Goal: Task Accomplishment & Management: Manage account settings

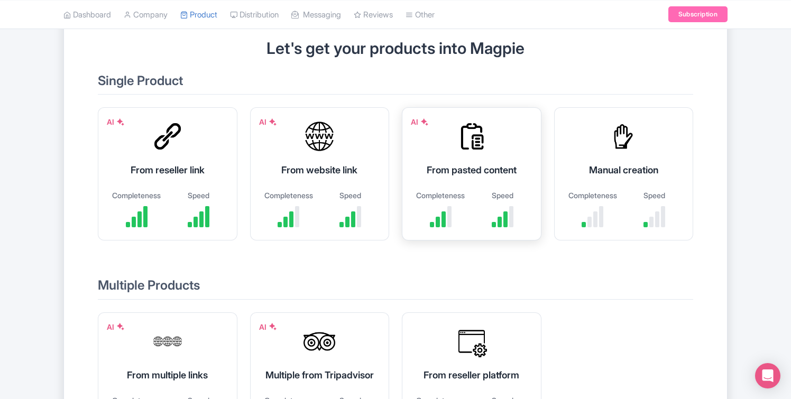
scroll to position [94, 0]
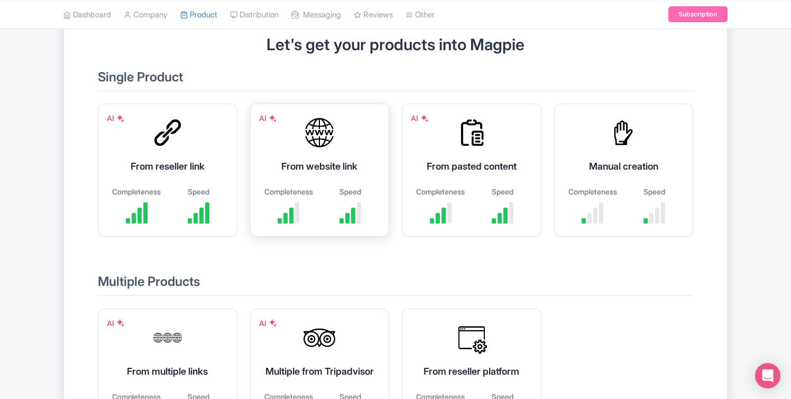
click at [356, 183] on div "AI From website link Completeness Speed" at bounding box center [320, 170] width 140 height 133
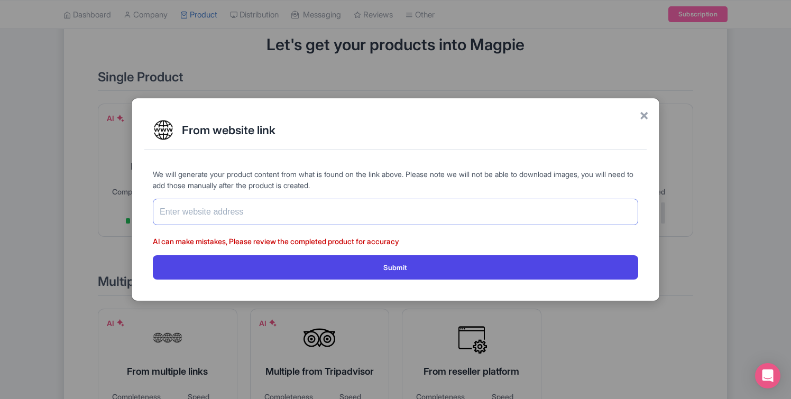
click at [344, 216] on input "text" at bounding box center [395, 212] width 485 height 26
paste input "[URL][DOMAIN_NAME]"
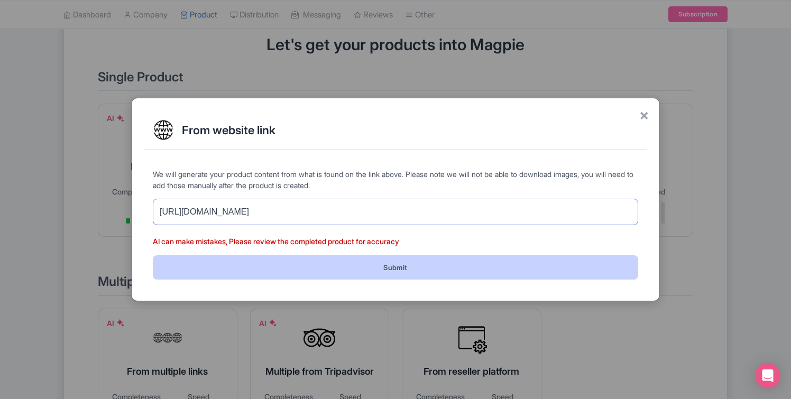
type input "[URL][DOMAIN_NAME]"
click at [408, 267] on button "Submit" at bounding box center [395, 267] width 485 height 24
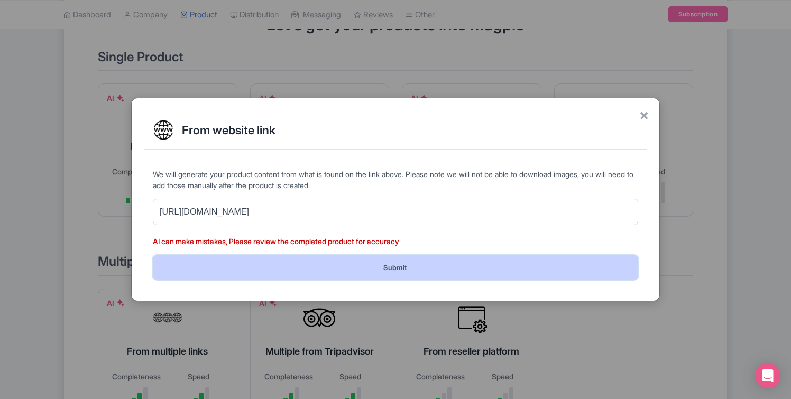
scroll to position [115, 0]
click at [408, 267] on button "Submit" at bounding box center [395, 267] width 485 height 24
click at [406, 265] on button "Submit" at bounding box center [395, 267] width 485 height 24
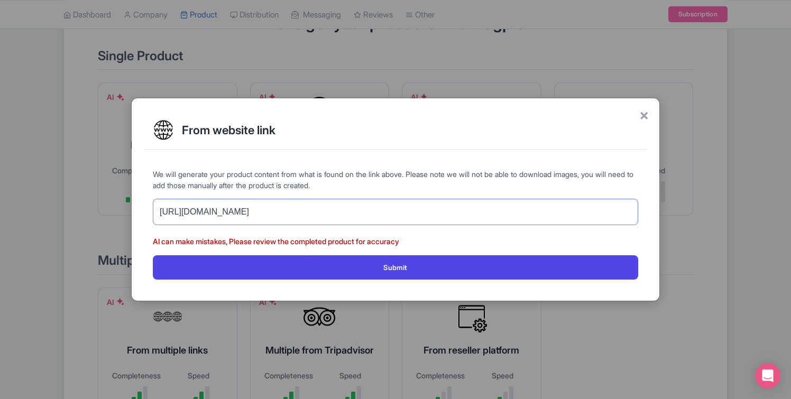
click at [396, 219] on input "[URL][DOMAIN_NAME]" at bounding box center [395, 212] width 485 height 26
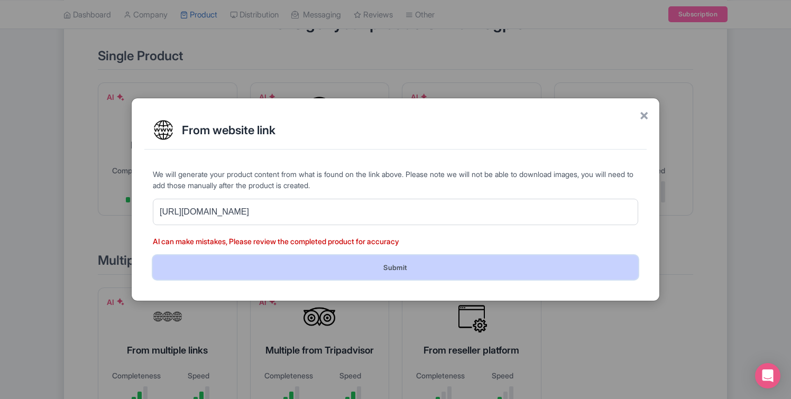
click at [396, 268] on button "Submit" at bounding box center [395, 267] width 485 height 24
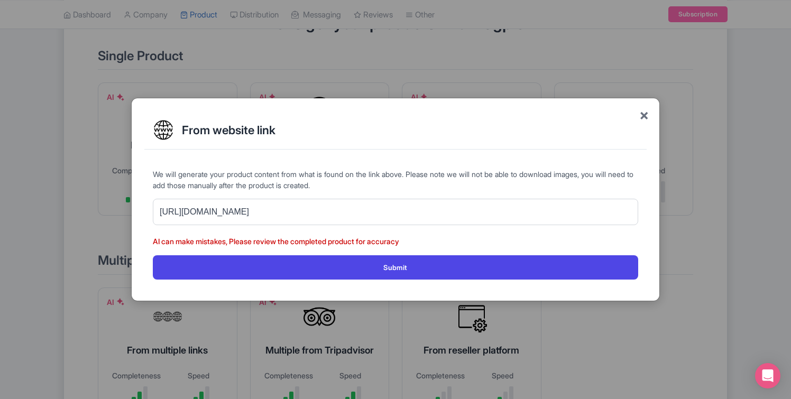
click at [643, 109] on span "×" at bounding box center [644, 115] width 10 height 22
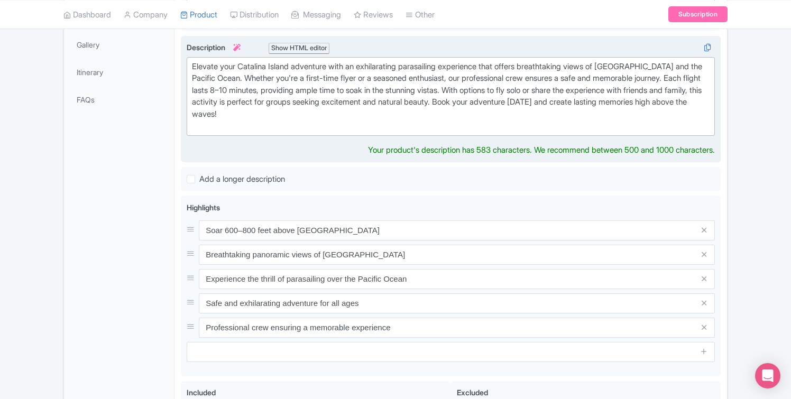
scroll to position [292, 0]
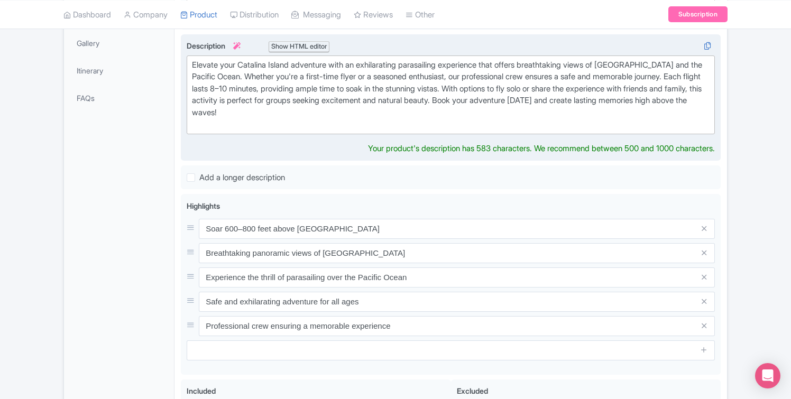
click at [333, 115] on div "Elevate your Catalina Island adventure with an exhilarating parasailing experie…" at bounding box center [451, 94] width 518 height 71
type trix-editor "<div>Elevate your Catalina Island adventure with an exhilarating parasailing ex…"
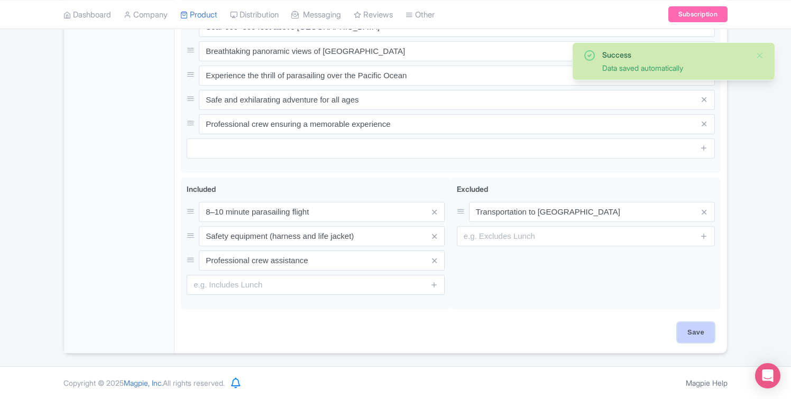
scroll to position [483, 0]
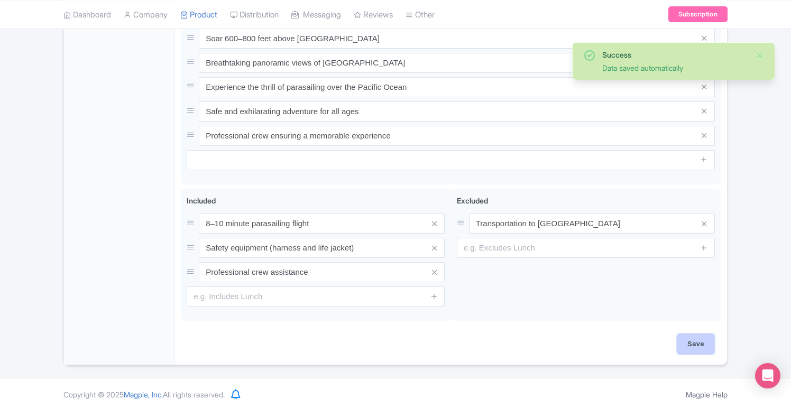
click at [694, 339] on input "Save" at bounding box center [695, 344] width 37 height 20
type input "Saving..."
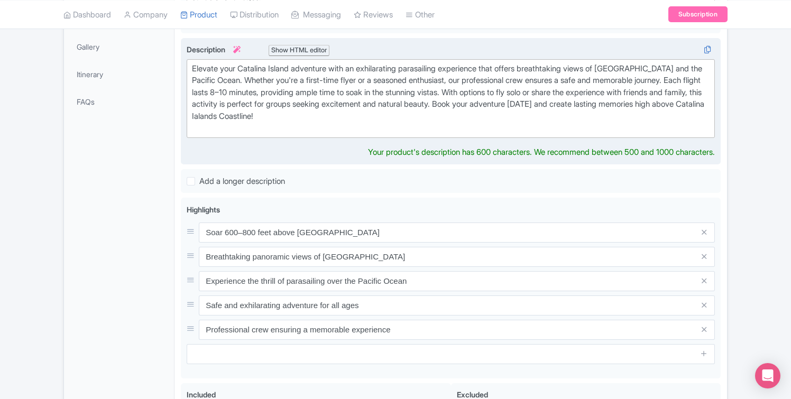
scroll to position [288, 0]
click at [330, 118] on div "Elevate your Catalina Island adventure with an exhilarating parasailing experie…" at bounding box center [451, 99] width 518 height 71
type trix-editor "<div>Elevate your Catalina Island adventure with an exhilarating parasailing ex…"
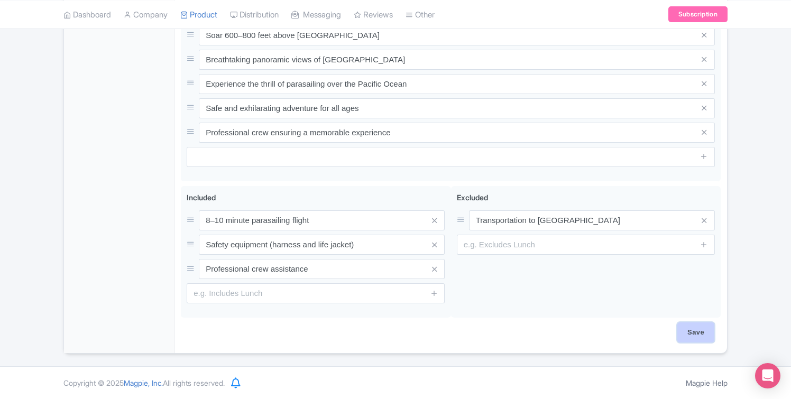
scroll to position [474, 0]
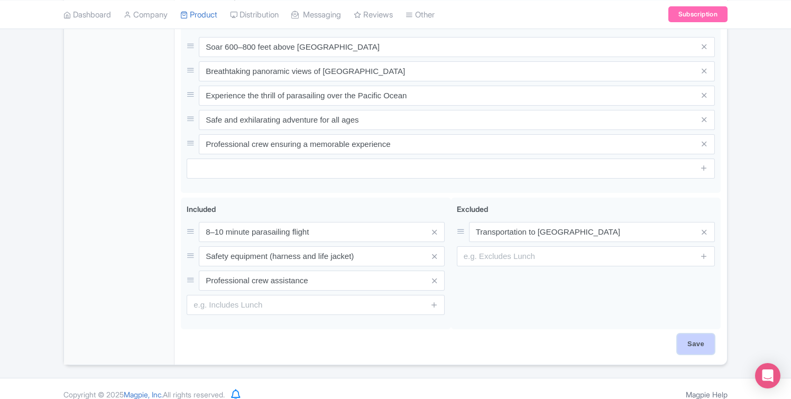
click at [690, 334] on input "Save" at bounding box center [695, 344] width 37 height 20
type input "Saving..."
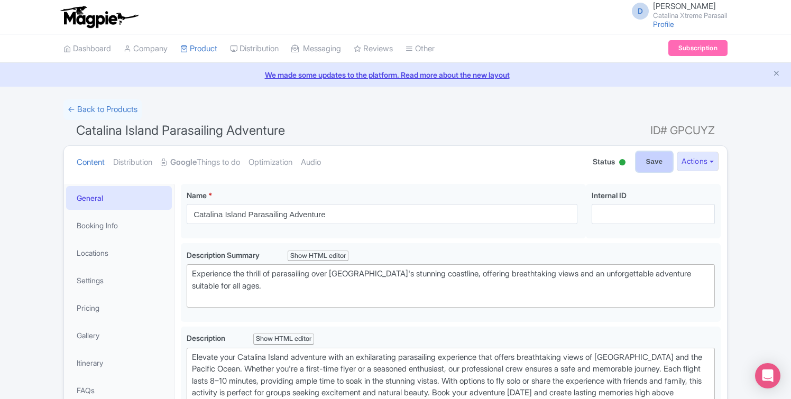
click at [640, 164] on input "Save" at bounding box center [654, 162] width 37 height 20
type input "Saving..."
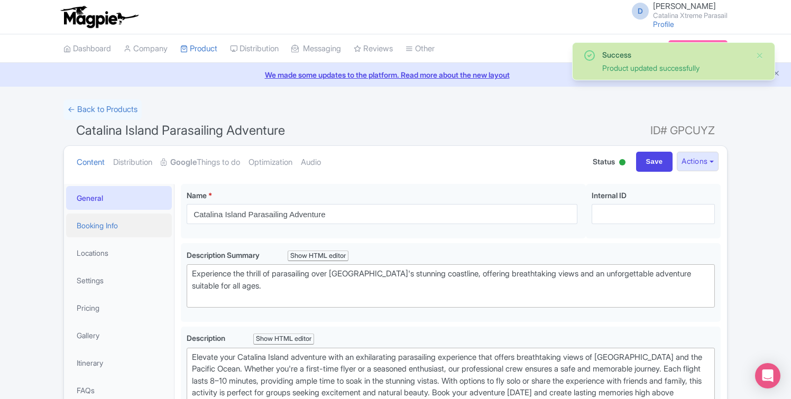
click at [134, 222] on link "Booking Info" at bounding box center [119, 226] width 106 height 24
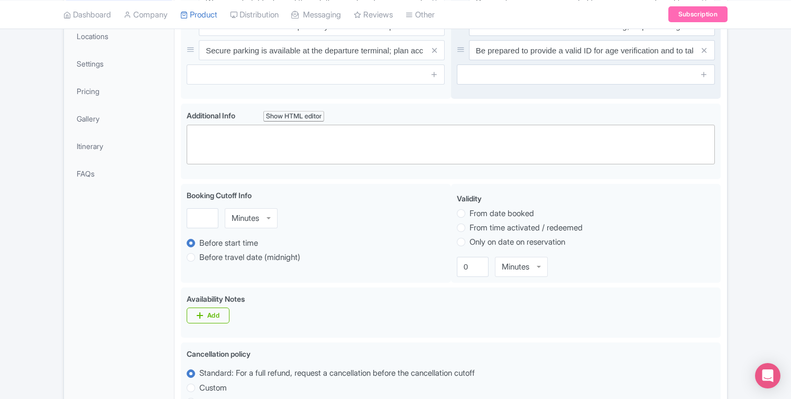
scroll to position [218, 0]
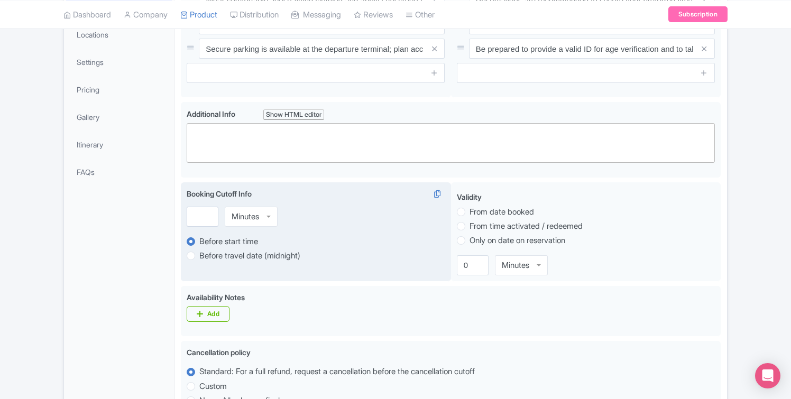
click at [249, 209] on div "Minutes" at bounding box center [251, 217] width 53 height 20
click at [252, 236] on div "Booking Cutoff Info i Minutes Minutes Minutes Hours Days Before start time Befo…" at bounding box center [316, 231] width 270 height 99
click at [204, 221] on input "number" at bounding box center [203, 217] width 32 height 20
click at [312, 221] on div "30 Minutes Minutes Minutes Hours Days" at bounding box center [316, 217] width 258 height 20
click at [204, 209] on input "30" at bounding box center [203, 217] width 32 height 20
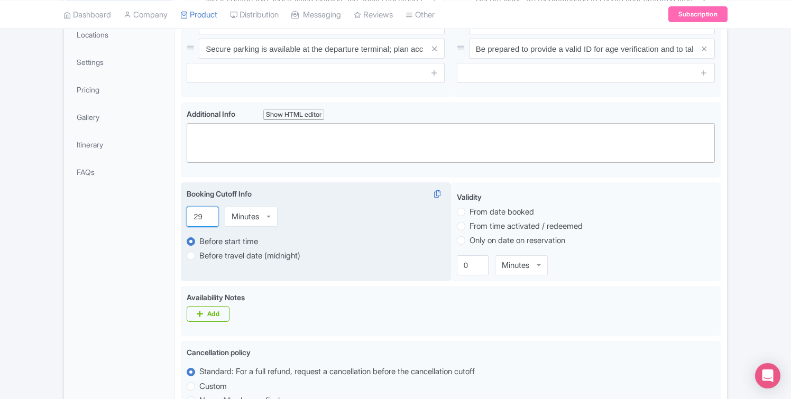
click at [204, 216] on input "29" at bounding box center [203, 217] width 32 height 20
click at [208, 212] on input "29" at bounding box center [203, 217] width 32 height 20
click at [208, 212] on input "30" at bounding box center [203, 217] width 32 height 20
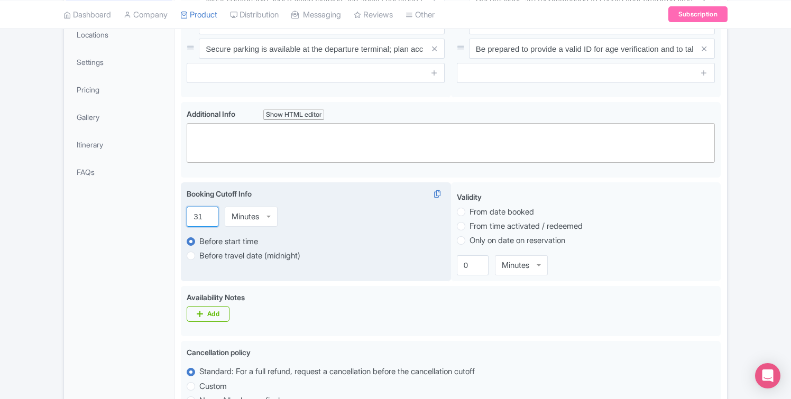
click at [208, 212] on input "31" at bounding box center [203, 217] width 32 height 20
click at [208, 212] on input "32" at bounding box center [203, 217] width 32 height 20
click at [208, 212] on input "33" at bounding box center [203, 217] width 32 height 20
click at [208, 212] on input "34" at bounding box center [203, 217] width 32 height 20
type input "35"
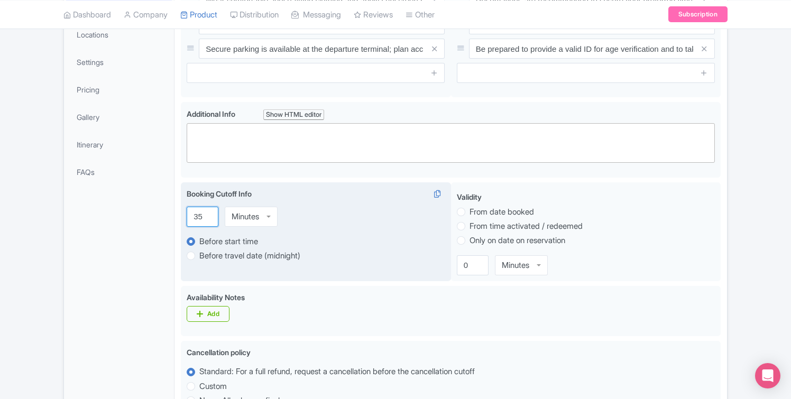
click at [208, 212] on input "35" at bounding box center [203, 217] width 32 height 20
click at [329, 201] on div "Booking Cutoff Info i" at bounding box center [316, 195] width 258 height 15
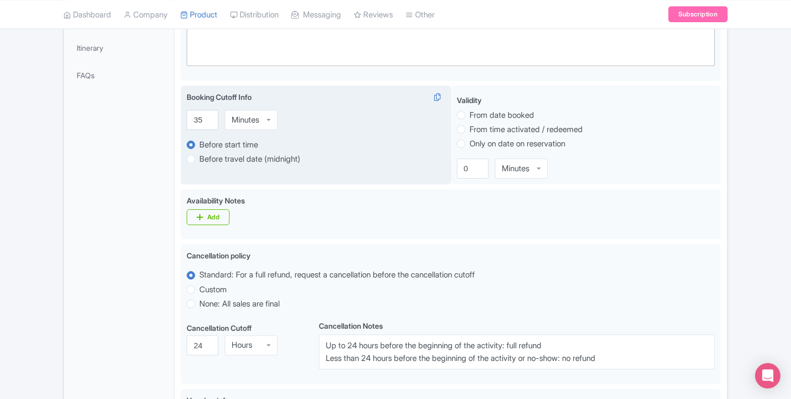
scroll to position [332, 0]
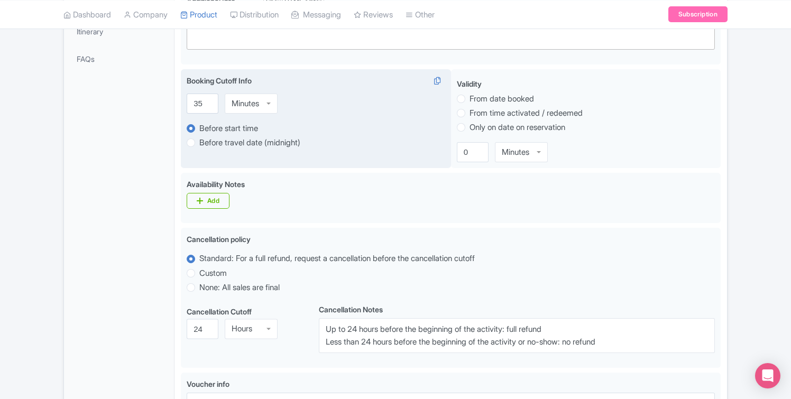
click at [383, 107] on div "35 Minutes Minutes Minutes Hours Days" at bounding box center [316, 104] width 258 height 20
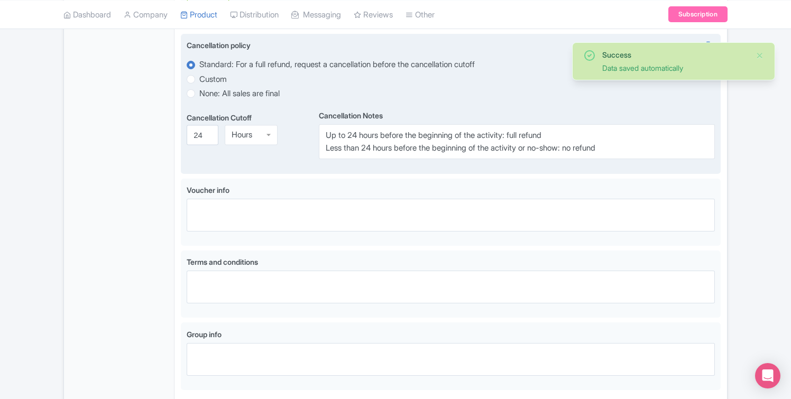
scroll to position [583, 0]
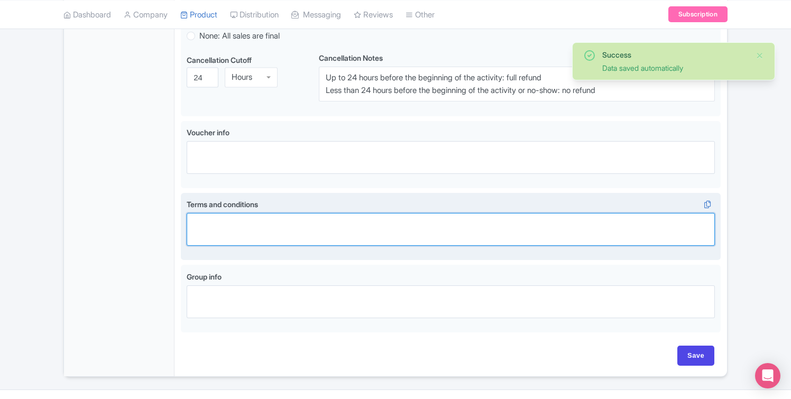
click at [354, 234] on textarea "Terms and conditions i" at bounding box center [451, 229] width 528 height 33
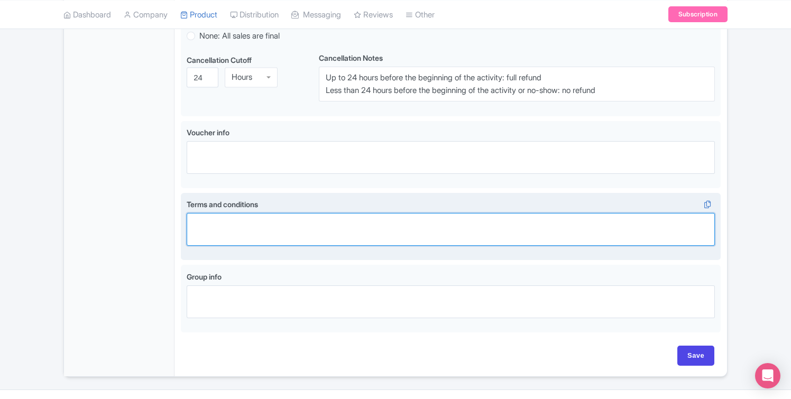
paste textarea "Customers will receive a full refund or credit with 24 hours notice of cancella…"
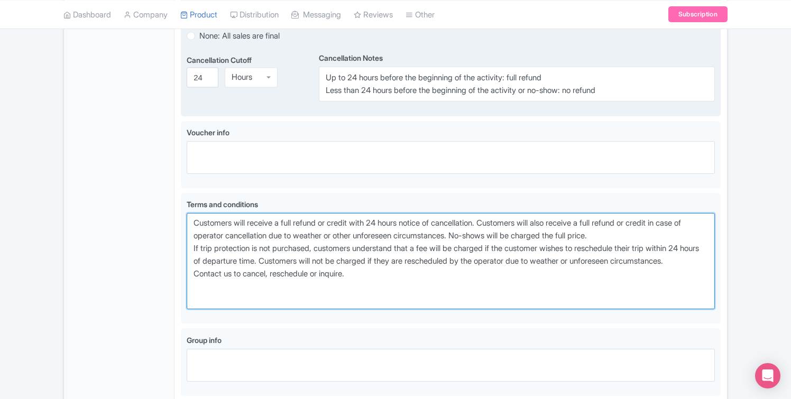
type textarea "Customers will receive a full refund or credit with 24 hours notice of cancella…"
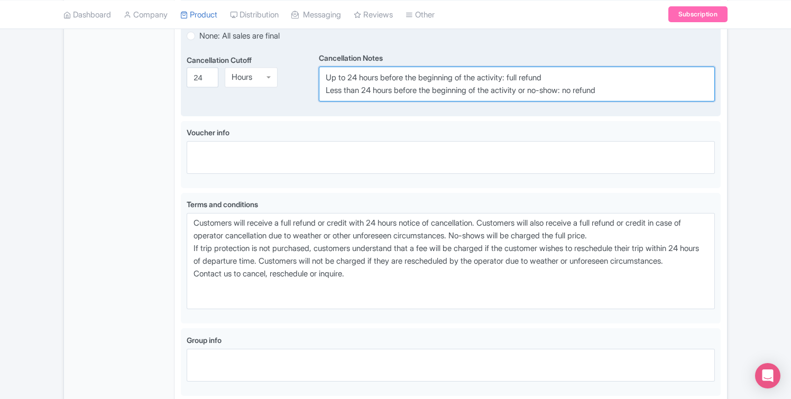
drag, startPoint x: 620, startPoint y: 92, endPoint x: 282, endPoint y: 53, distance: 340.6
click at [282, 53] on div "Cancellation Cutoff i 24 Hours Hours Cancellation Notes i Up to 24 hours before…" at bounding box center [451, 75] width 528 height 51
paste textarea "Customers will receive a full refund or credit with 24 hours notice of cancella…"
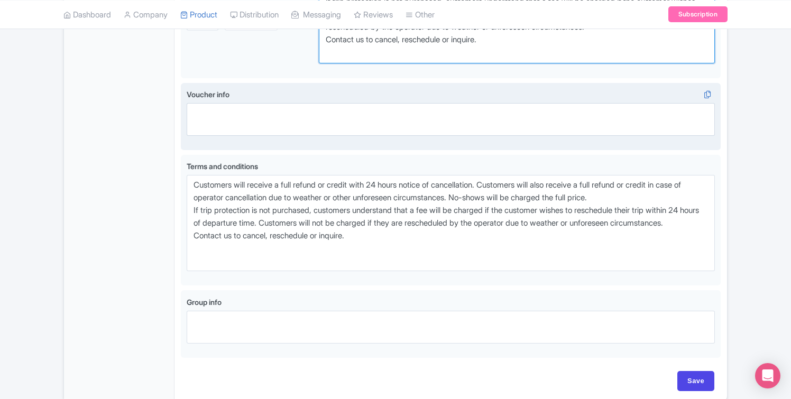
scroll to position [748, 0]
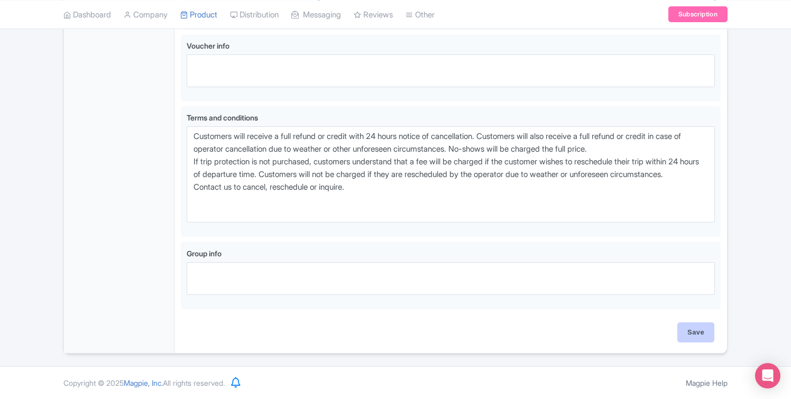
type textarea "Customers will receive a full refund or credit with 24 hours notice of cancella…"
click at [702, 327] on input "Save" at bounding box center [695, 333] width 37 height 20
type input "Saving..."
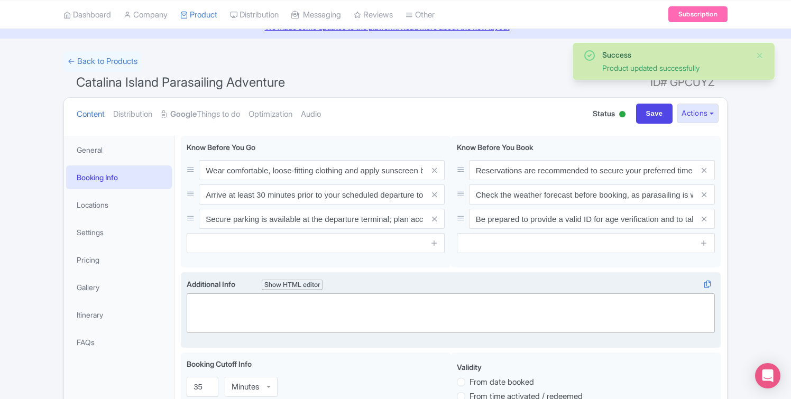
scroll to position [38, 0]
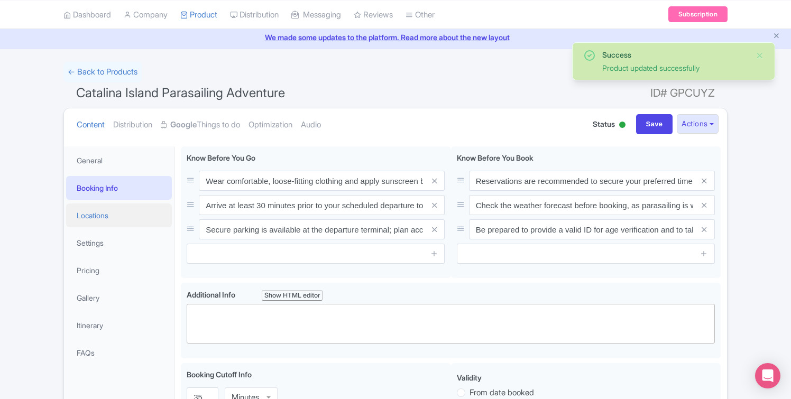
click at [124, 215] on link "Locations" at bounding box center [119, 216] width 106 height 24
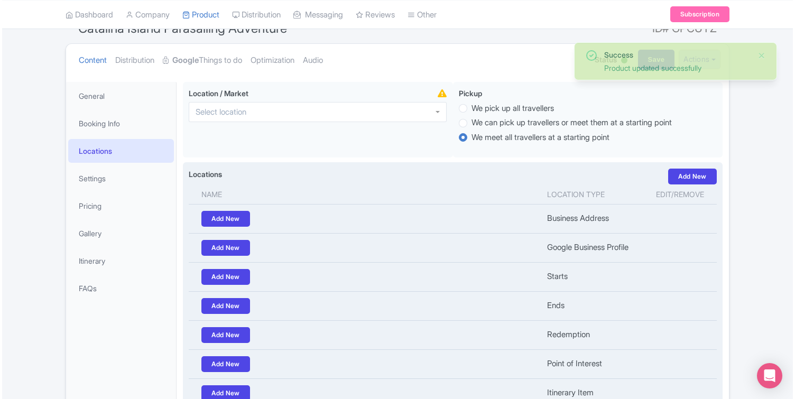
scroll to position [103, 0]
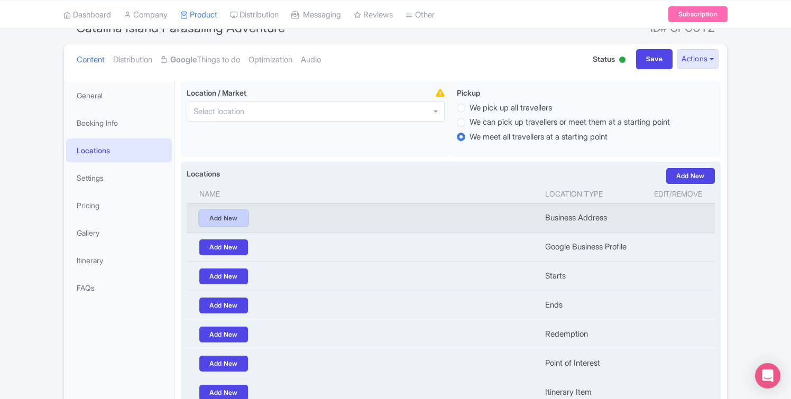
click at [227, 216] on link "Add New" at bounding box center [223, 218] width 49 height 16
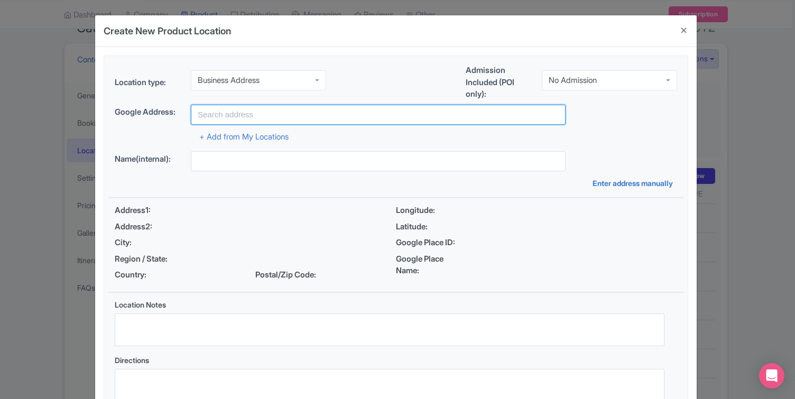
click at [271, 116] on input "text" at bounding box center [378, 115] width 375 height 20
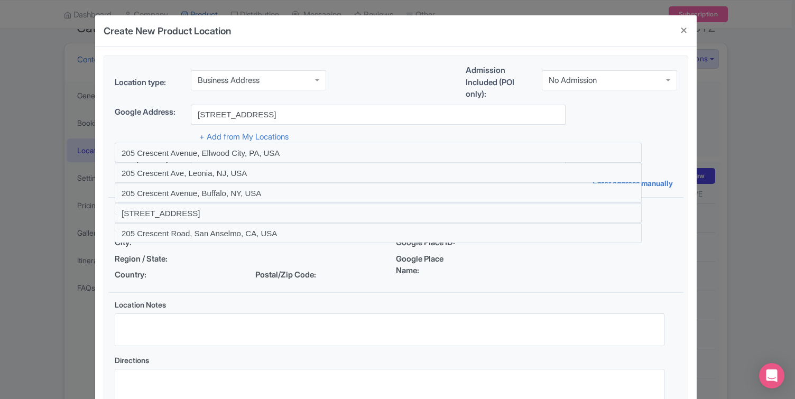
click at [368, 85] on div "Location type: Business Address Business Address Admission Included (POI only):…" at bounding box center [395, 85] width 575 height 40
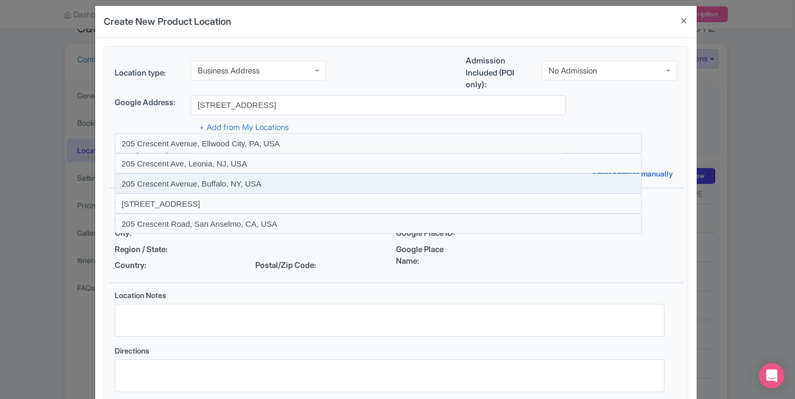
scroll to position [12, 0]
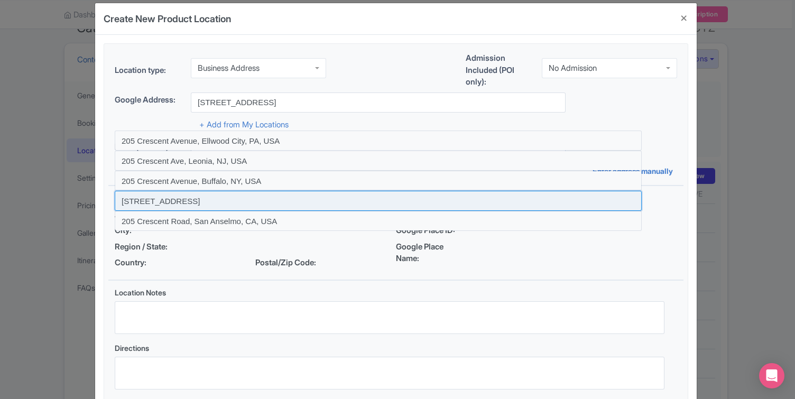
click at [263, 203] on input at bounding box center [378, 201] width 527 height 20
type input "205 Crescent Avenue, Avalon, CA, USA"
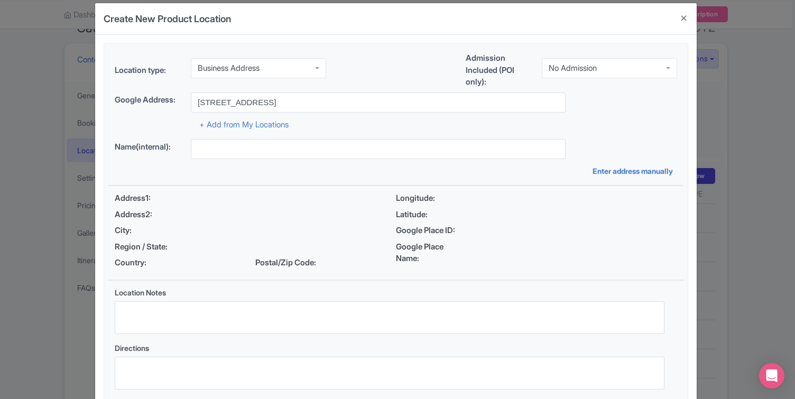
type input "205 Crescent Avenue, Avalon, CA, USA"
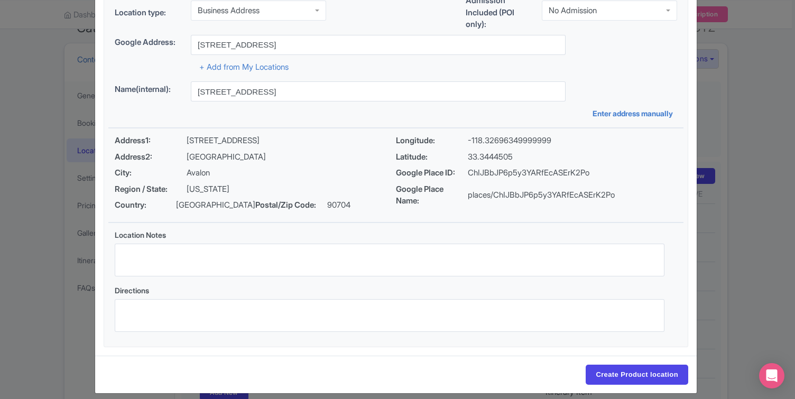
scroll to position [77, 0]
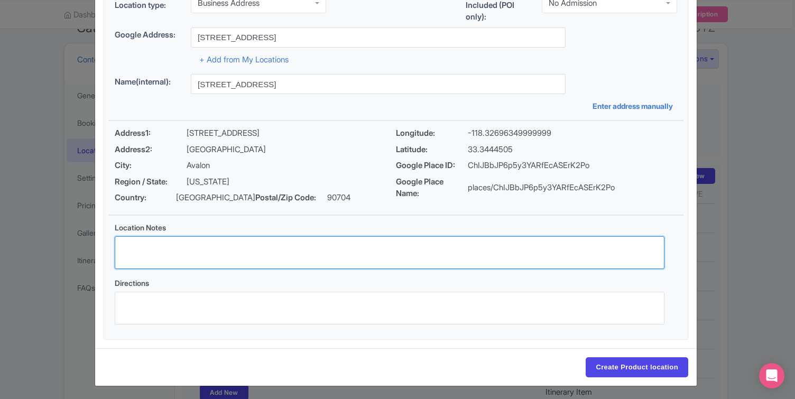
click at [248, 252] on textarea "Location Notes" at bounding box center [390, 252] width 550 height 33
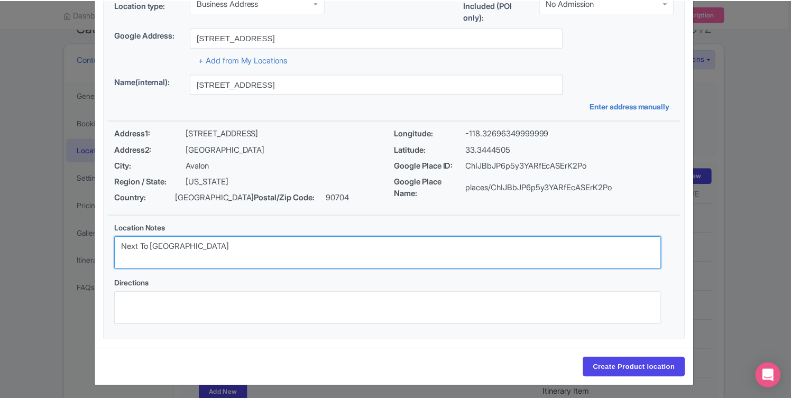
scroll to position [80, 0]
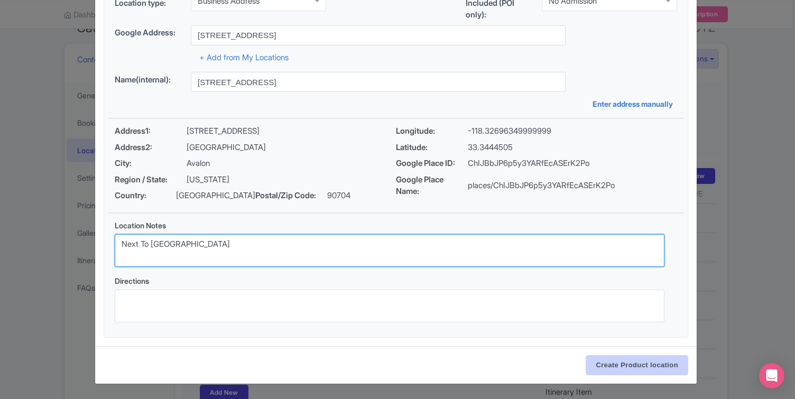
type textarea "Next To Coney Island West"
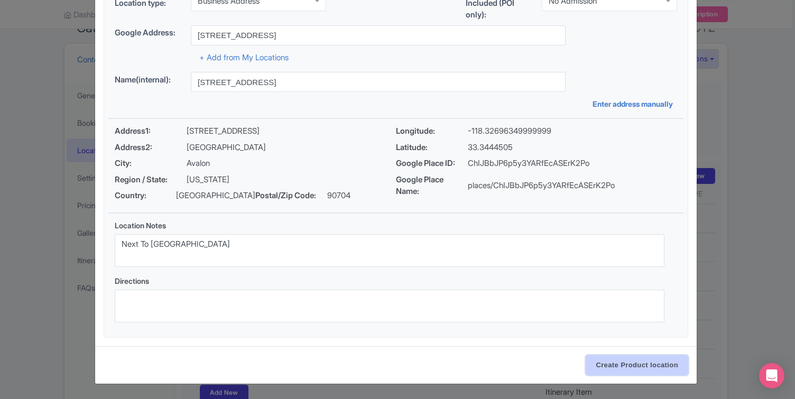
click at [620, 361] on input "Create Product location" at bounding box center [637, 365] width 103 height 20
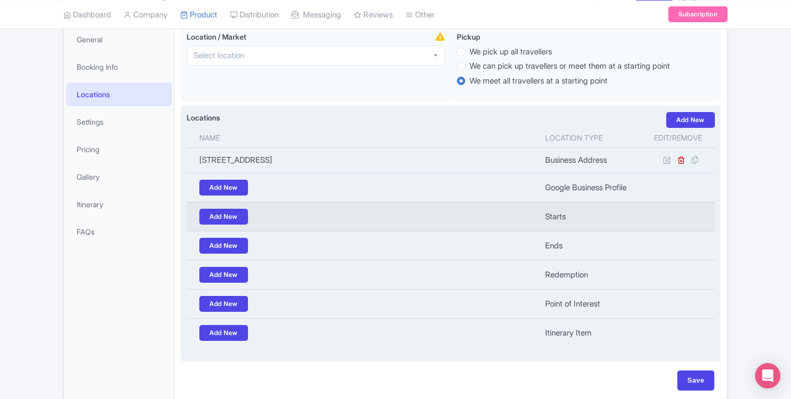
scroll to position [162, 0]
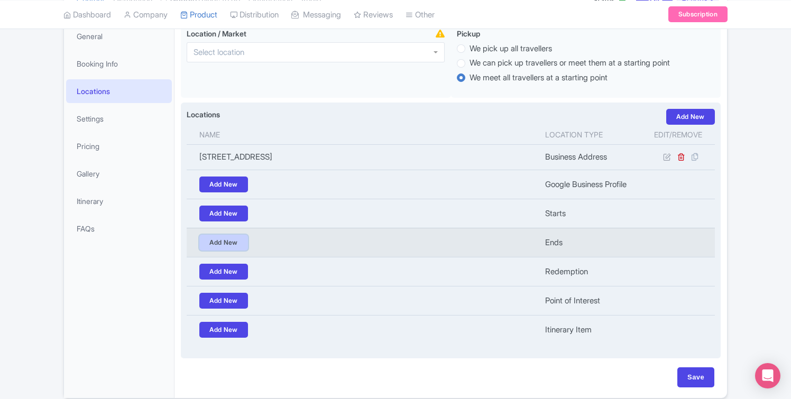
click at [230, 244] on link "Add New" at bounding box center [223, 243] width 49 height 16
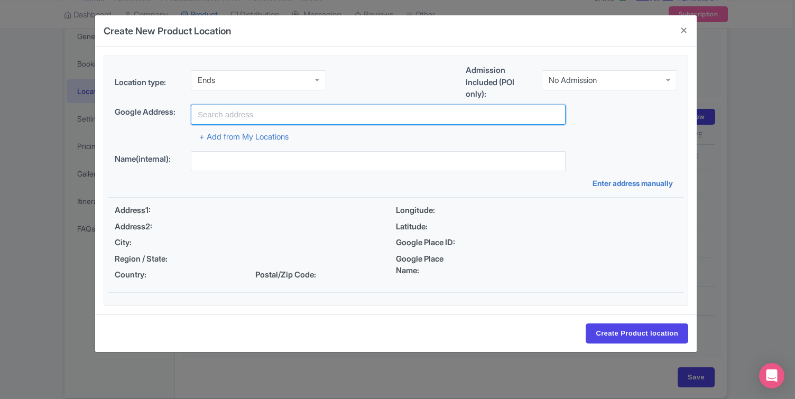
click at [339, 112] on input "text" at bounding box center [378, 115] width 375 height 20
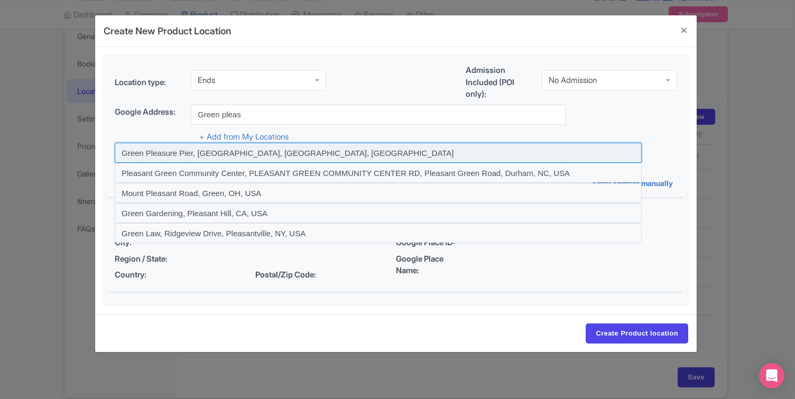
click at [233, 160] on input at bounding box center [378, 153] width 527 height 20
type input "Green Pleasure Pier, Avalon, CA, USA"
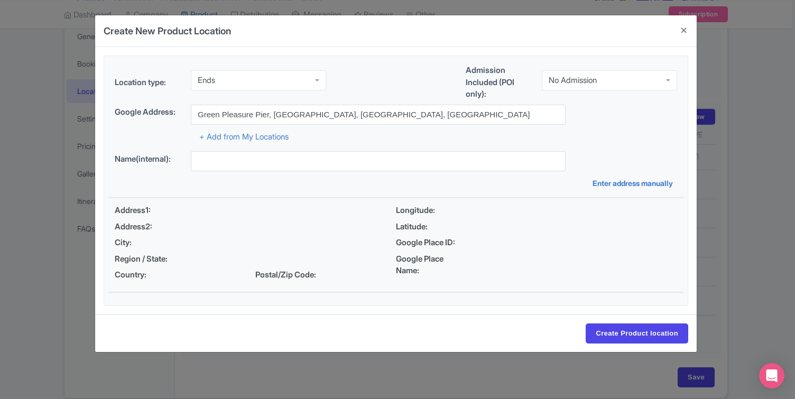
type input "Green Pleasure Pier, Avalon, CA, USA"
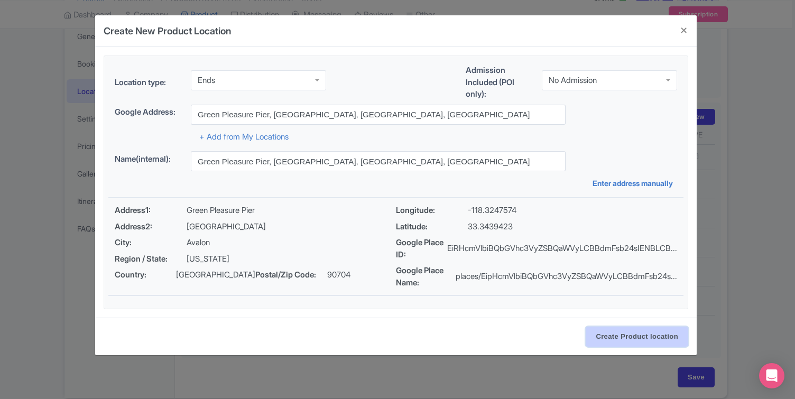
click at [601, 335] on input "Create Product location" at bounding box center [637, 337] width 103 height 20
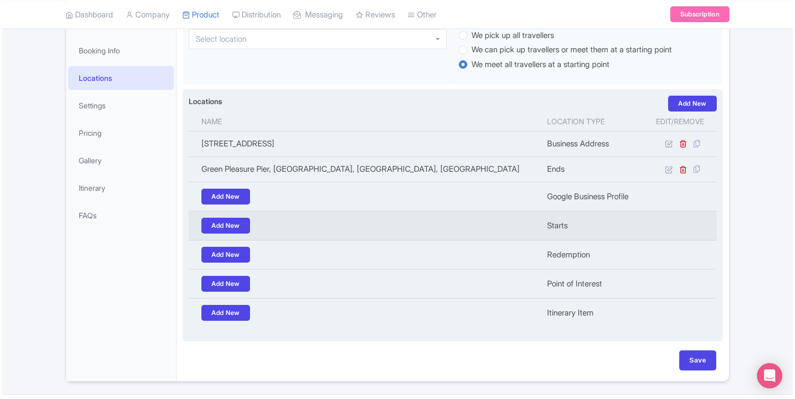
scroll to position [178, 0]
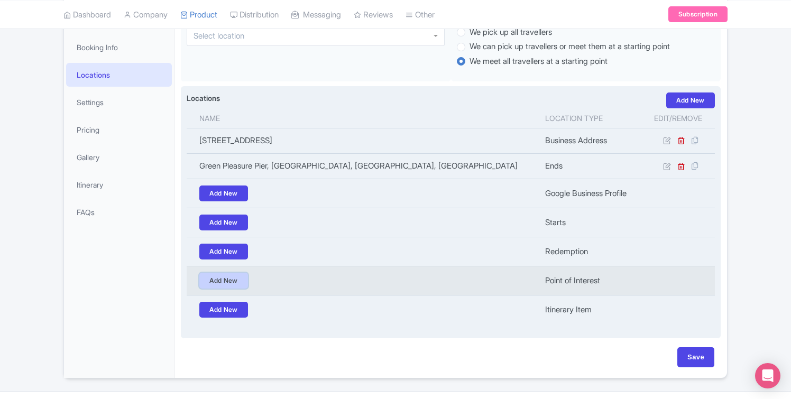
click at [227, 285] on link "Add New" at bounding box center [223, 281] width 49 height 16
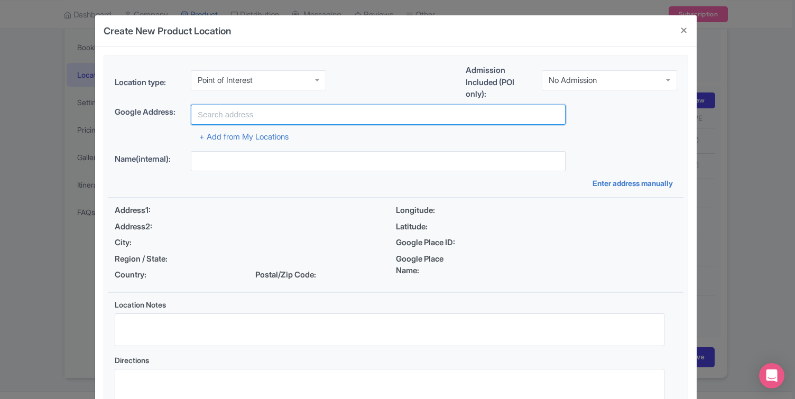
click at [288, 120] on input "text" at bounding box center [378, 115] width 375 height 20
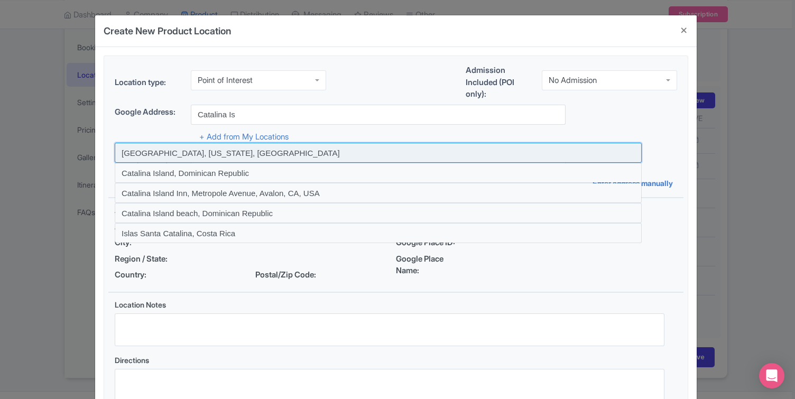
click at [222, 152] on input at bounding box center [378, 153] width 527 height 20
type input "Catalina Island, California, USA"
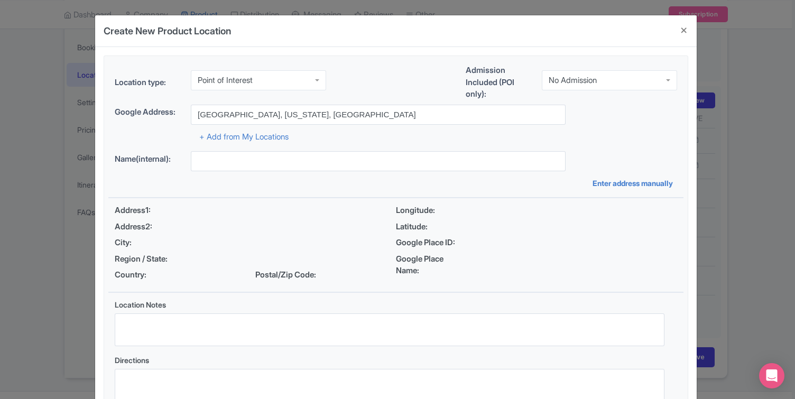
type input "Catalina Island, California, USA"
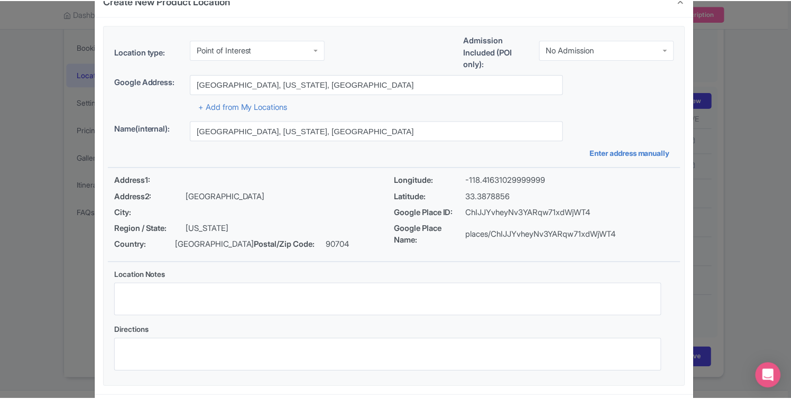
scroll to position [80, 0]
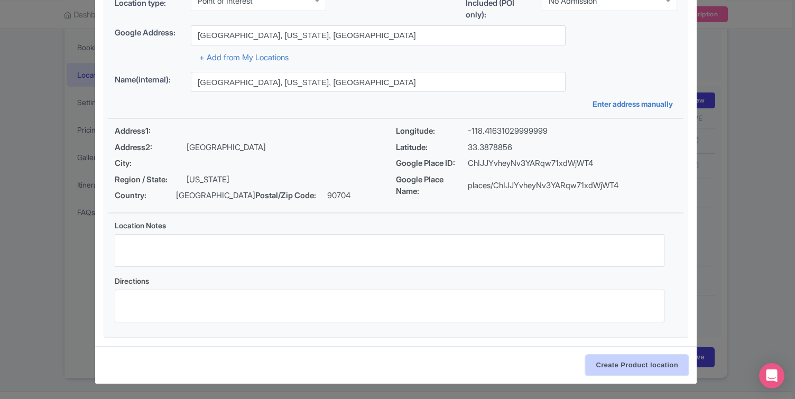
click at [609, 366] on input "Create Product location" at bounding box center [637, 365] width 103 height 20
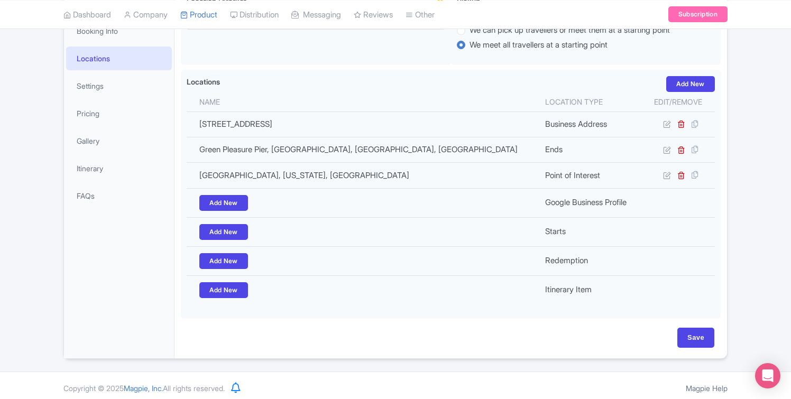
scroll to position [201, 0]
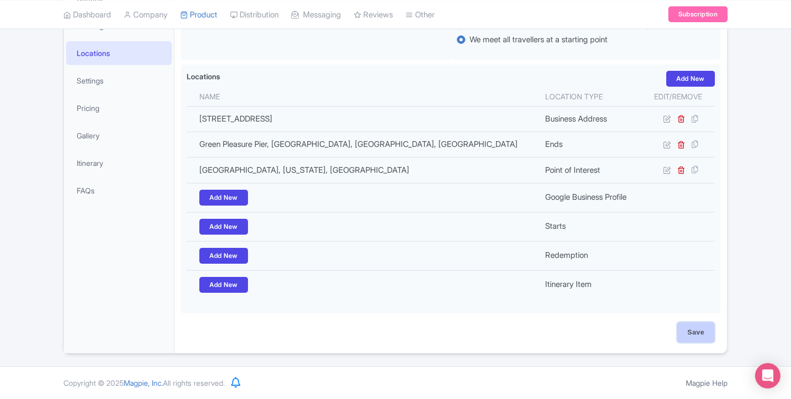
click at [690, 333] on input "Save" at bounding box center [695, 333] width 37 height 20
type input "Update Product"
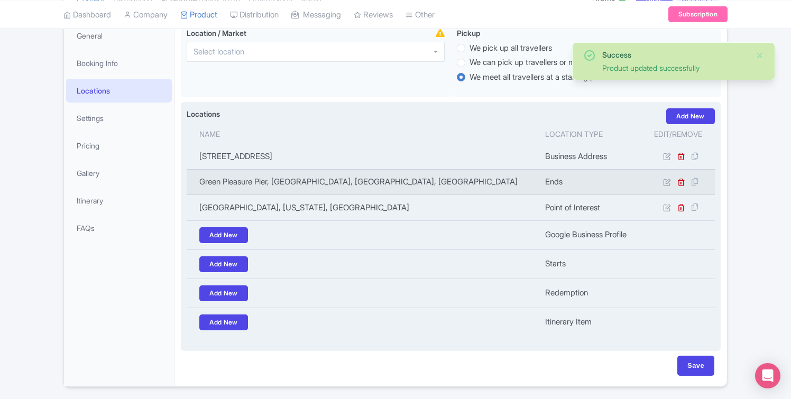
scroll to position [153, 0]
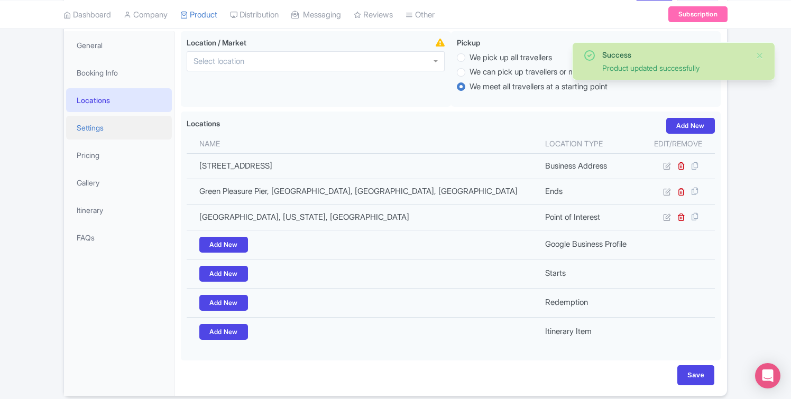
click at [142, 125] on link "Settings" at bounding box center [119, 128] width 106 height 24
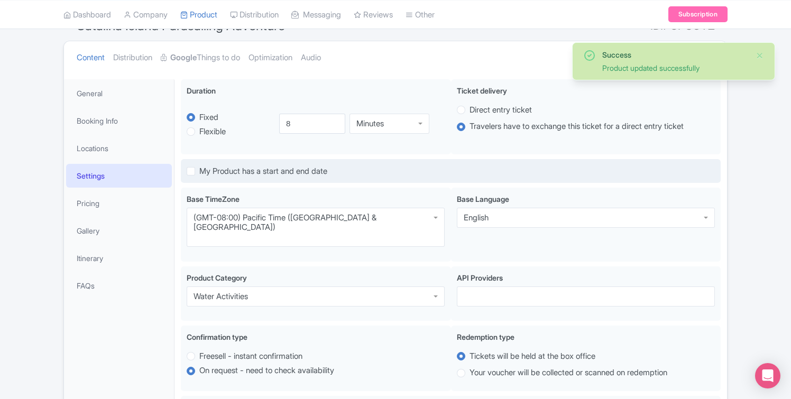
scroll to position [93, 0]
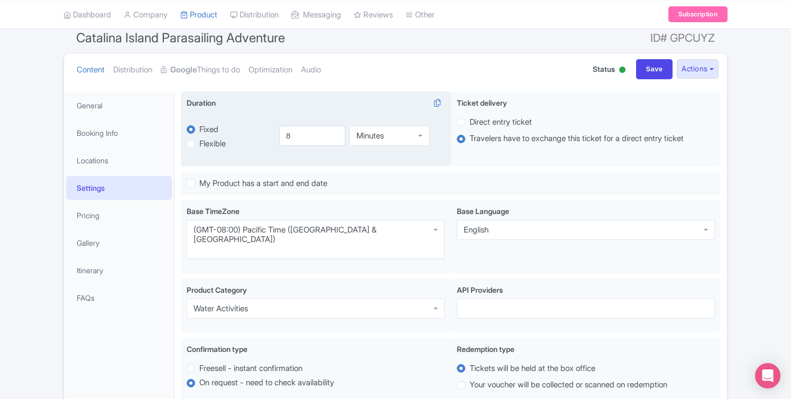
click at [199, 144] on label "Flexible" at bounding box center [212, 144] width 26 height 12
click at [199, 144] on input "Flexible" at bounding box center [204, 142] width 11 height 11
radio input "true"
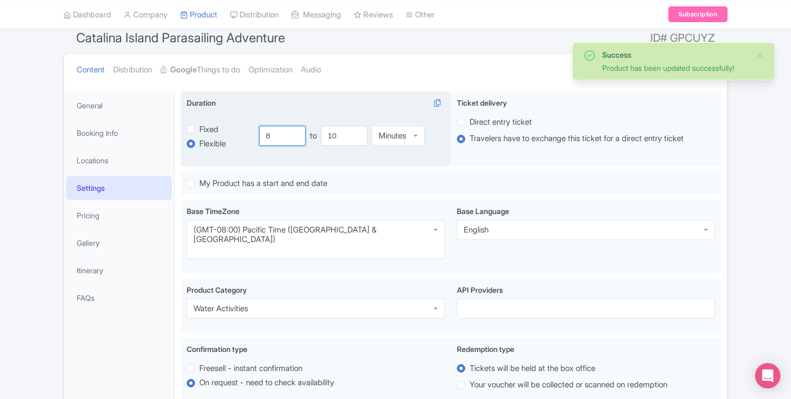
click at [283, 136] on input "8" at bounding box center [282, 136] width 47 height 20
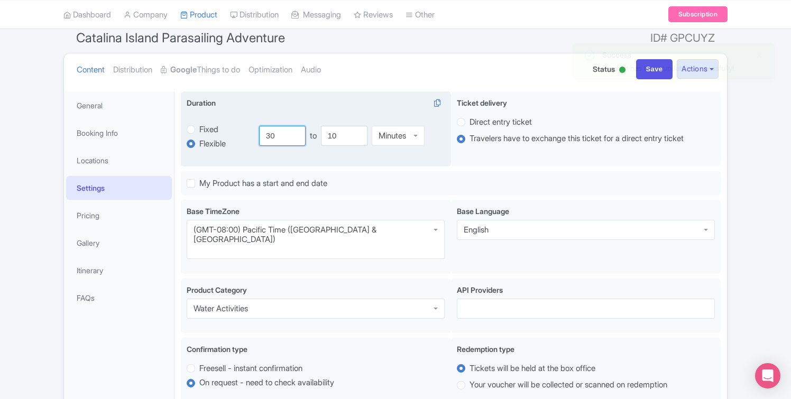
type input "30"
click at [357, 137] on input "9.5" at bounding box center [344, 136] width 47 height 20
click at [401, 133] on div "Minutes" at bounding box center [392, 136] width 27 height 10
click at [391, 136] on div "Hours" at bounding box center [389, 134] width 21 height 10
drag, startPoint x: 354, startPoint y: 139, endPoint x: 327, endPoint y: 135, distance: 27.2
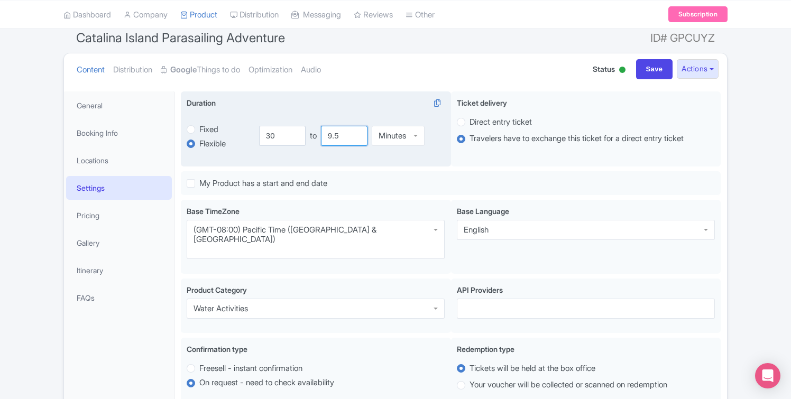
click at [327, 135] on input "9.5" at bounding box center [344, 136] width 47 height 20
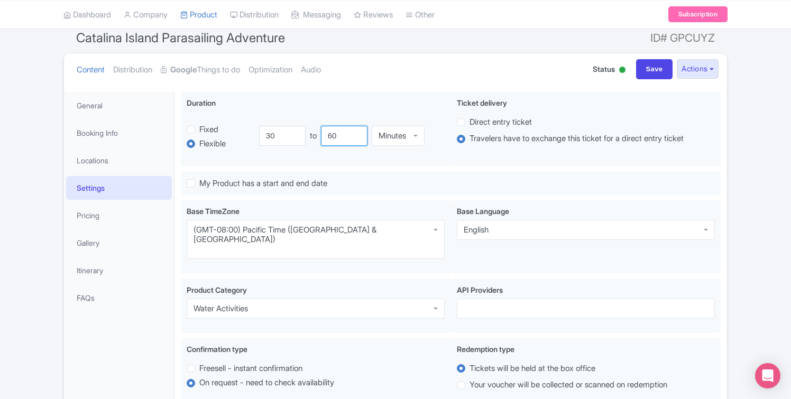
type input "60"
click at [421, 82] on ul "Content Distribution Google Things to do Optimization Audio" at bounding box center [322, 69] width 500 height 32
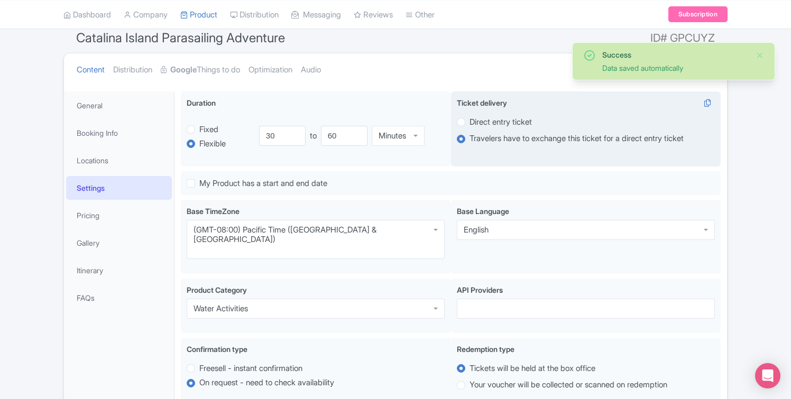
click at [470, 122] on label "Direct entry ticket" at bounding box center [501, 122] width 62 height 12
click at [470, 122] on input "Direct entry ticket" at bounding box center [475, 121] width 11 height 11
radio input "true"
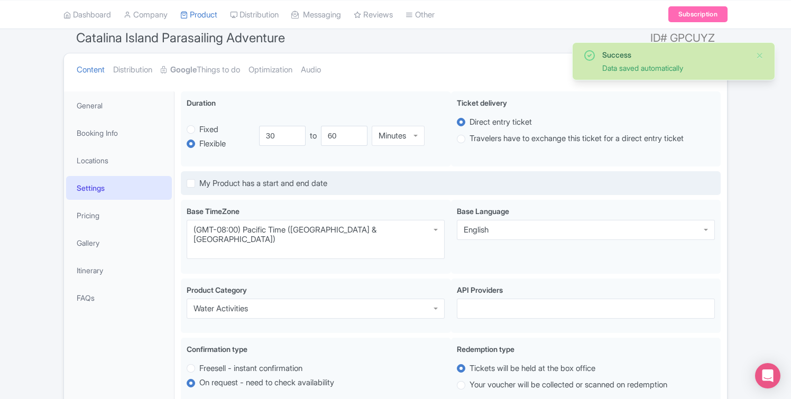
click at [199, 185] on label "My Product has a start and end date" at bounding box center [263, 184] width 128 height 12
click at [199, 184] on input "My Product has a start and end date" at bounding box center [202, 180] width 7 height 7
checkbox input "true"
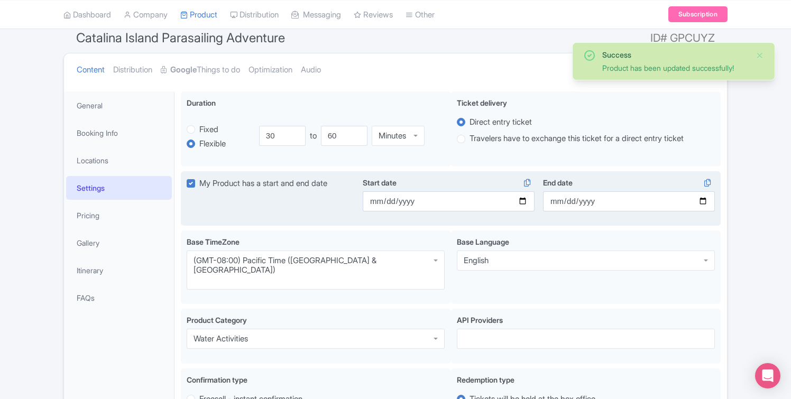
click at [199, 186] on label "My Product has a start and end date" at bounding box center [263, 184] width 128 height 12
click at [199, 184] on input "My Product has a start and end date" at bounding box center [202, 180] width 7 height 7
checkbox input "false"
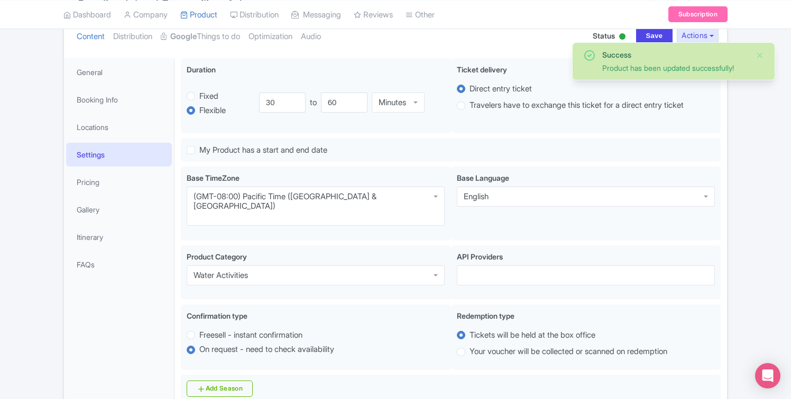
scroll to position [127, 0]
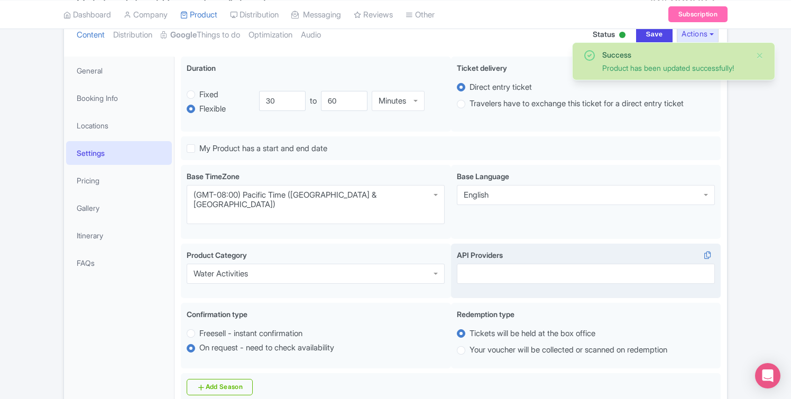
click at [479, 264] on div at bounding box center [586, 274] width 258 height 20
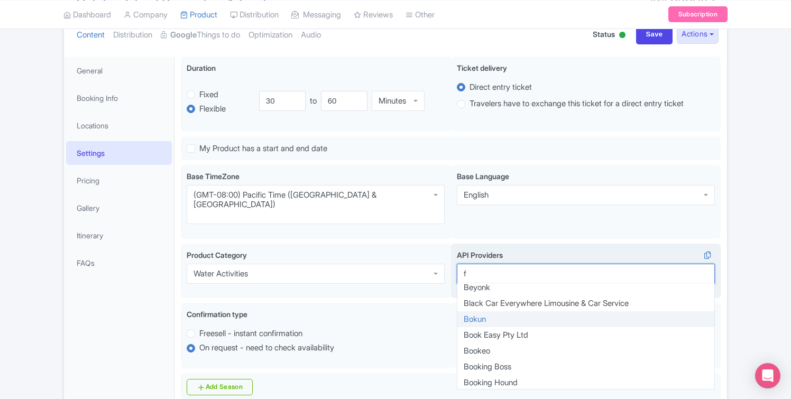
scroll to position [0, 0]
type input "fa"
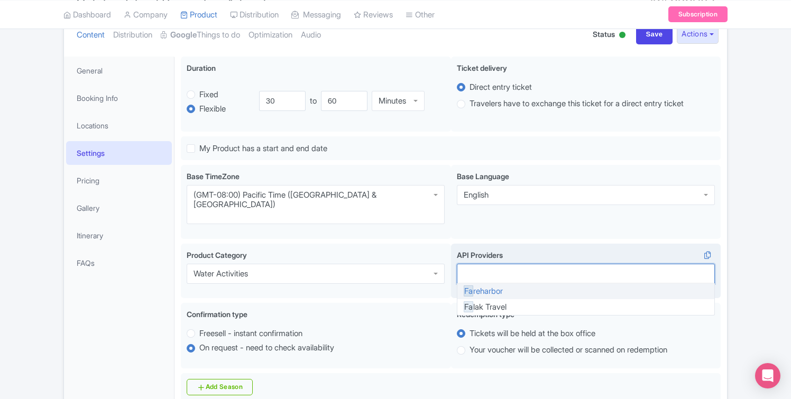
scroll to position [434, 0]
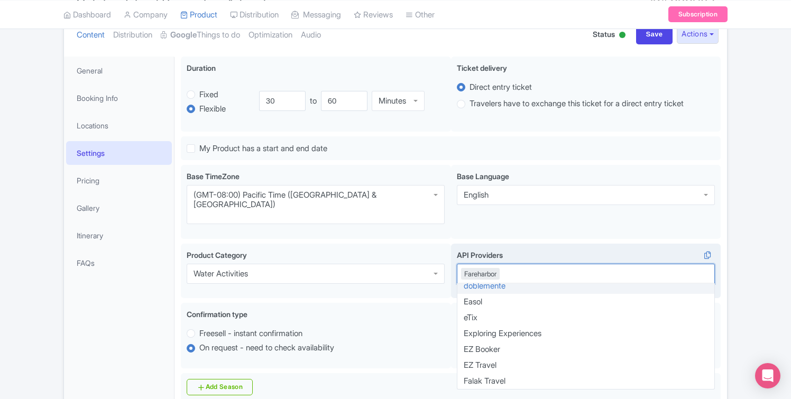
click at [582, 250] on label "API Providers" at bounding box center [586, 255] width 258 height 11
click at [503, 269] on input "API Providers" at bounding box center [502, 274] width 2 height 10
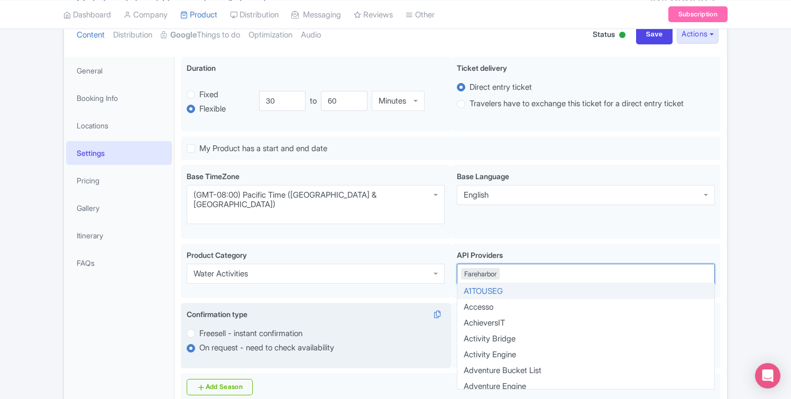
click at [434, 309] on div at bounding box center [436, 314] width 17 height 11
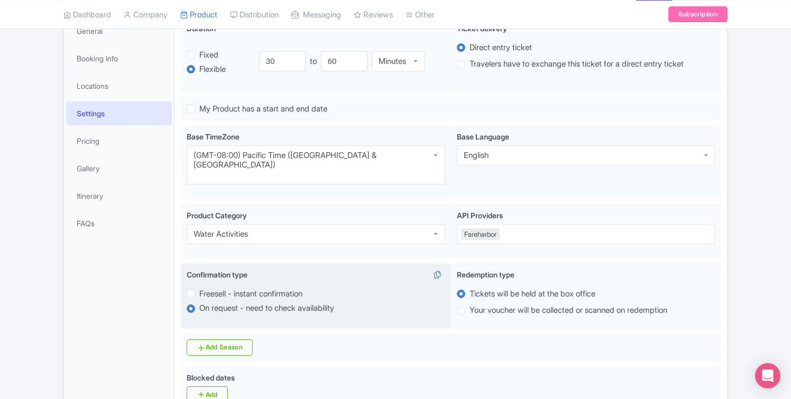
scroll to position [171, 0]
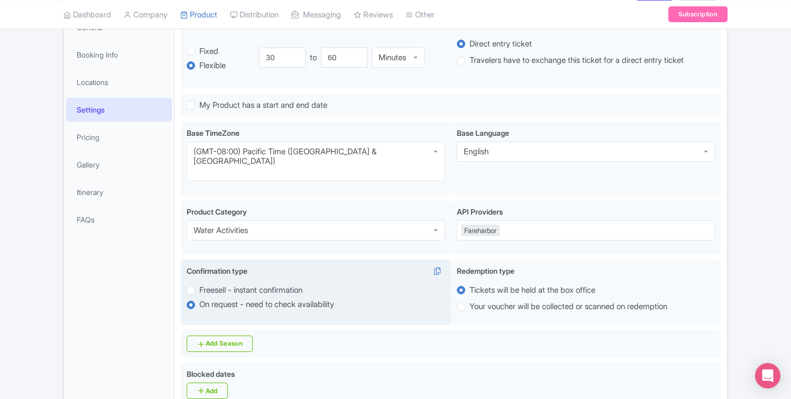
click at [289, 285] on label "Freesell - instant confirmation" at bounding box center [250, 291] width 103 height 12
click at [210, 284] on input "Freesell - instant confirmation" at bounding box center [204, 289] width 11 height 11
radio input "true"
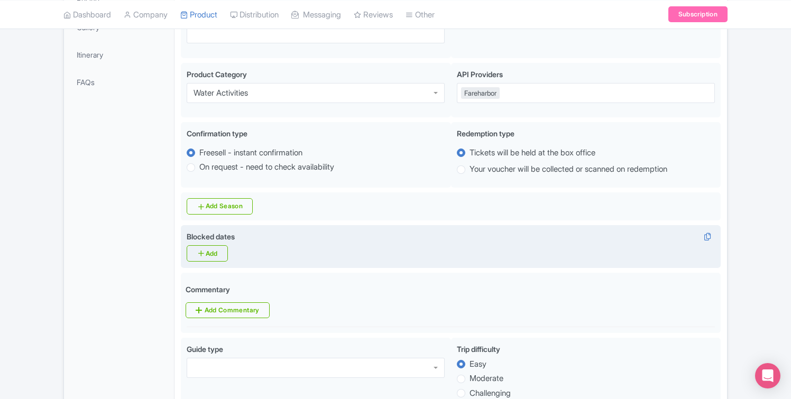
scroll to position [310, 0]
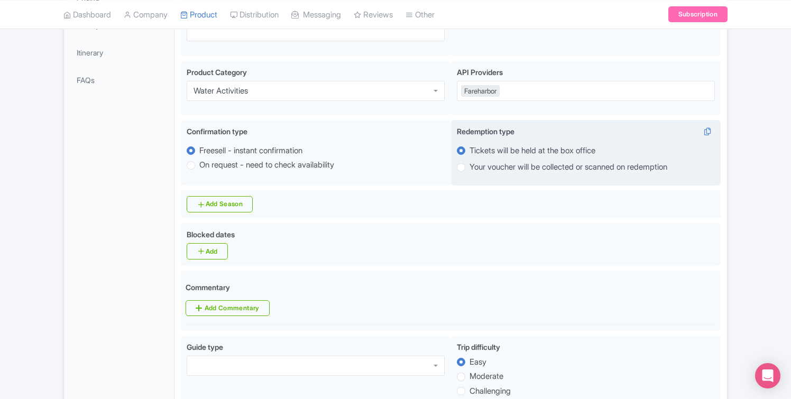
click at [470, 161] on label "Your voucher will be collected or scanned on redemption" at bounding box center [569, 167] width 198 height 12
click at [470, 161] on input "Your voucher will be collected or scanned on redemption" at bounding box center [475, 166] width 11 height 11
radio input "true"
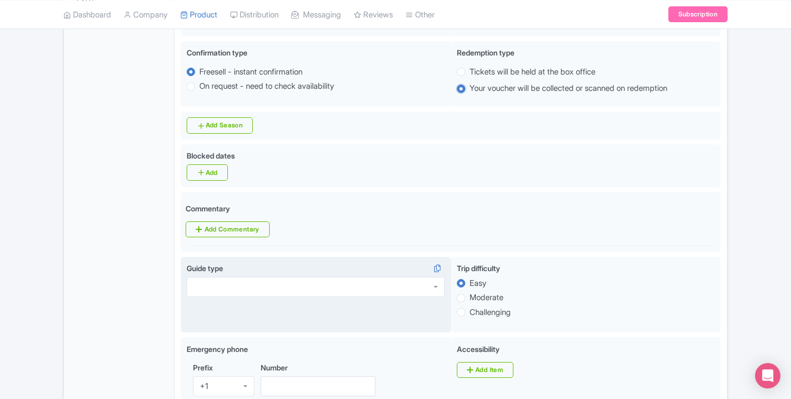
scroll to position [395, 0]
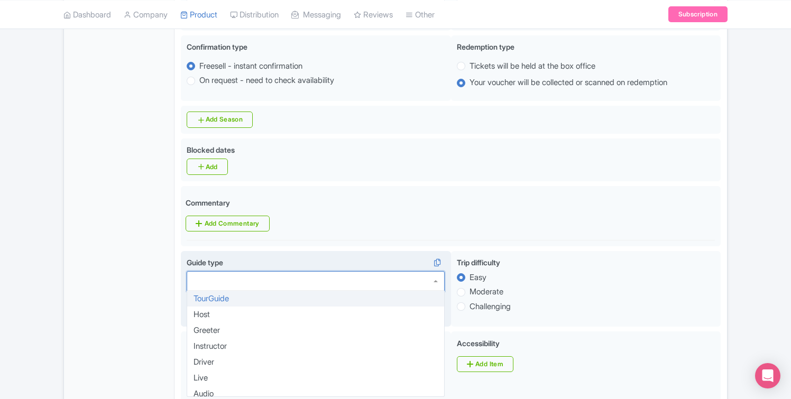
click at [323, 271] on div at bounding box center [316, 281] width 258 height 20
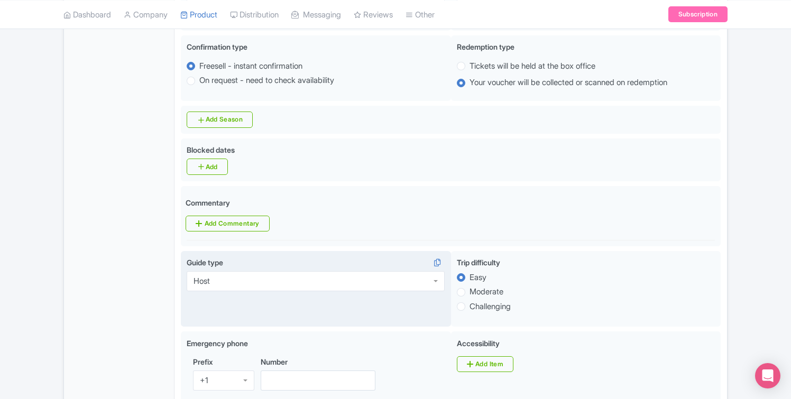
click at [335, 271] on div "Host" at bounding box center [316, 281] width 258 height 20
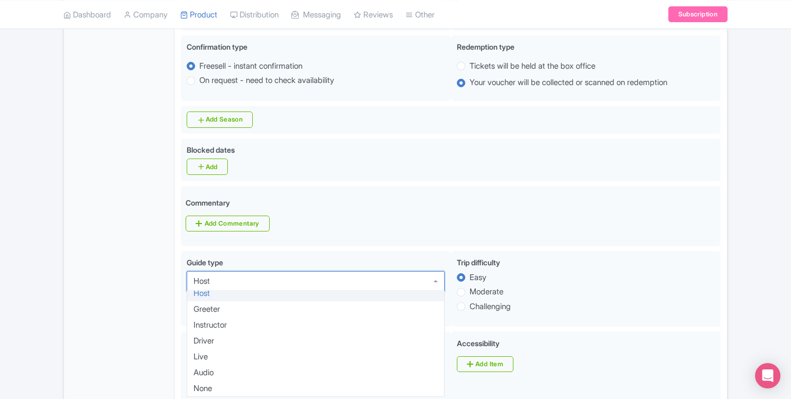
scroll to position [16, 0]
click at [340, 271] on div "Host" at bounding box center [316, 281] width 258 height 20
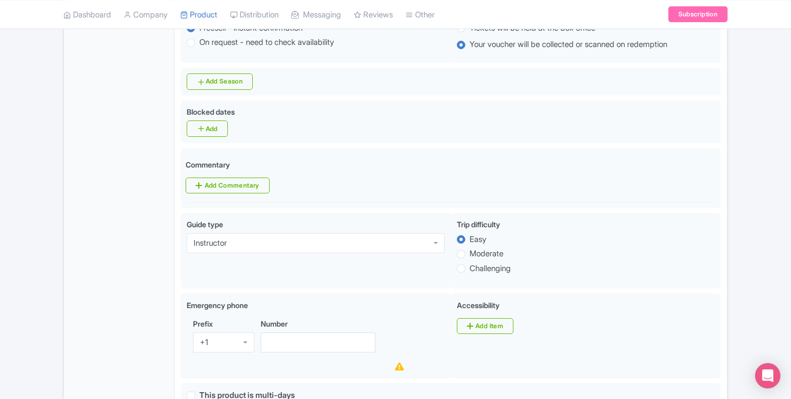
scroll to position [435, 0]
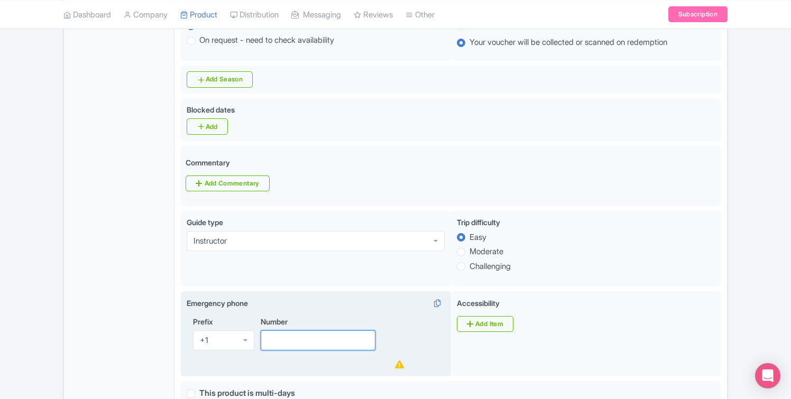
click at [312, 331] on input "Number" at bounding box center [318, 341] width 115 height 20
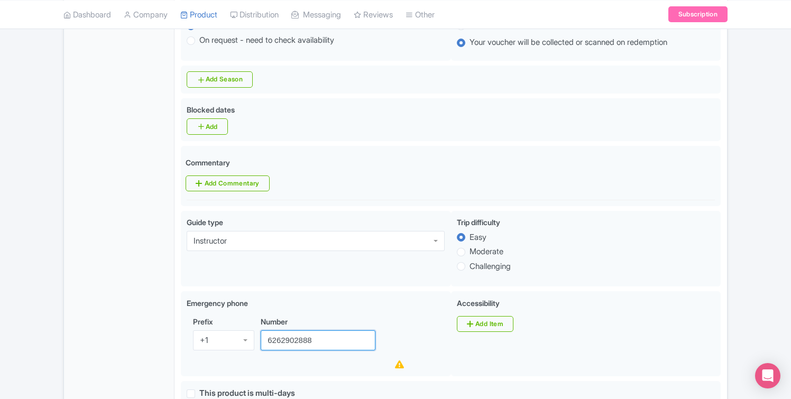
type input "6262902888"
click at [93, 305] on div "General Booking Info Locations Settings Pricing Gallery Itinerary FAQs" at bounding box center [119, 332] width 111 height 1167
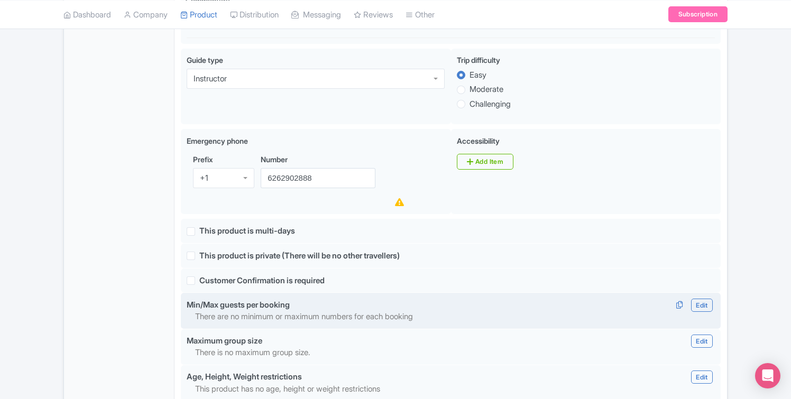
scroll to position [602, 0]
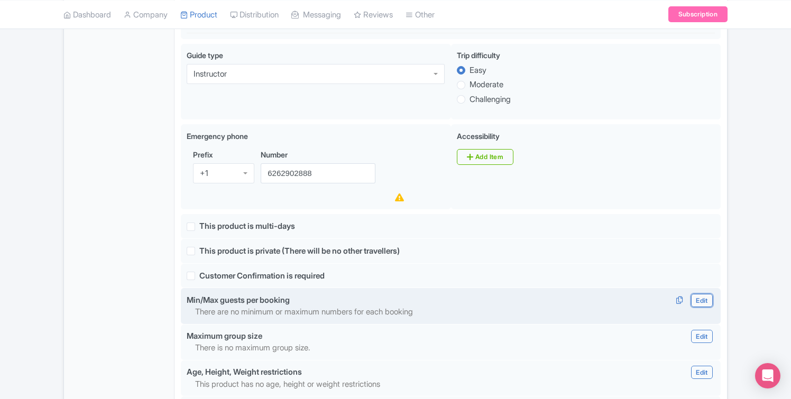
click at [705, 294] on link "Edit" at bounding box center [701, 300] width 21 height 13
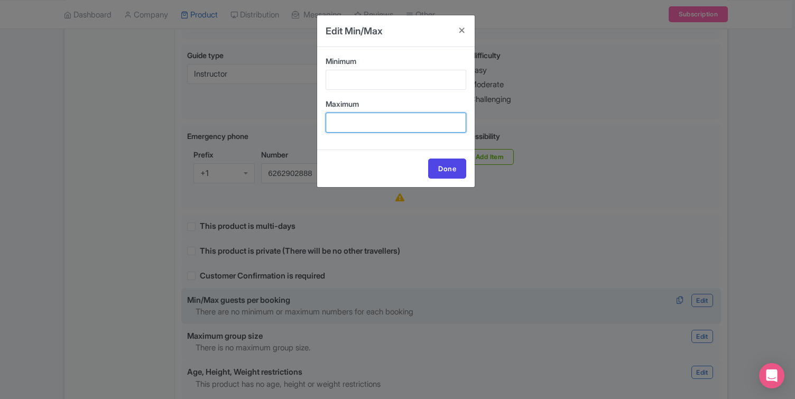
click at [417, 126] on input "Maximum" at bounding box center [396, 123] width 141 height 20
type input "12"
click at [452, 174] on link "Done" at bounding box center [447, 169] width 38 height 20
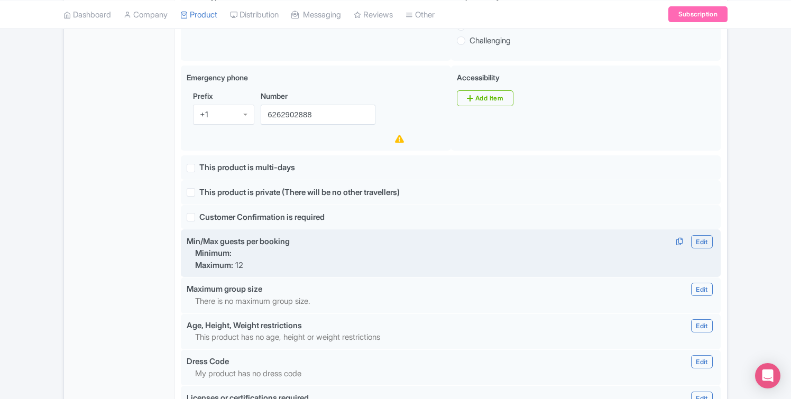
scroll to position [671, 0]
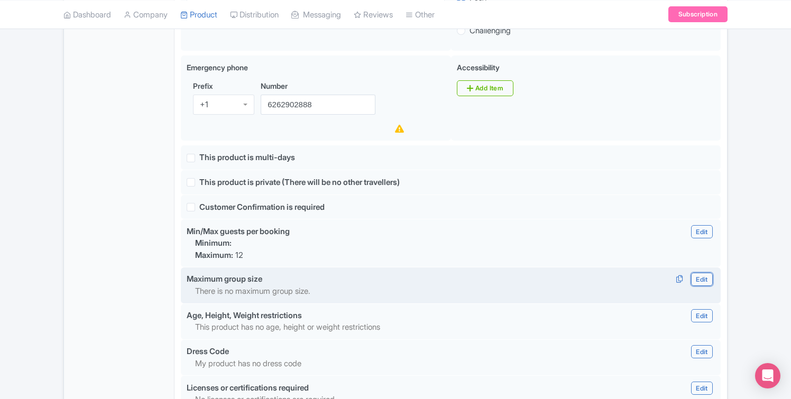
click at [704, 273] on link "Edit" at bounding box center [701, 279] width 21 height 13
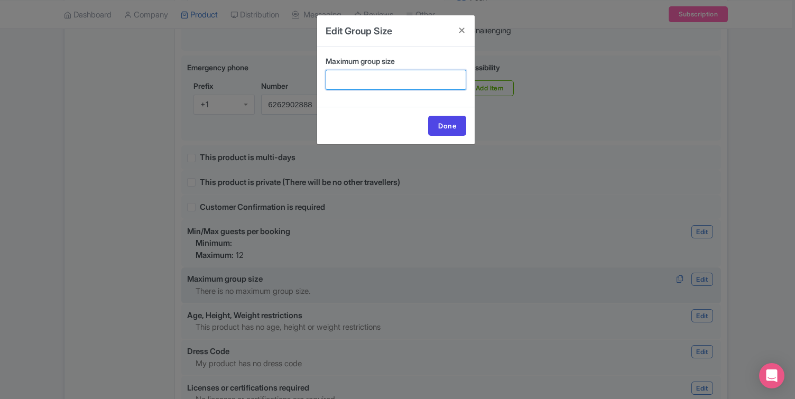
click at [405, 76] on input "Maximum group size" at bounding box center [396, 80] width 141 height 20
type input "12"
click at [457, 123] on link "Done" at bounding box center [447, 126] width 38 height 20
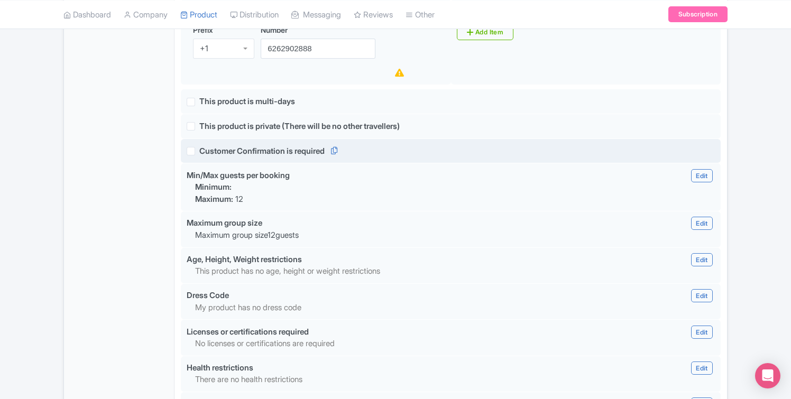
scroll to position [728, 0]
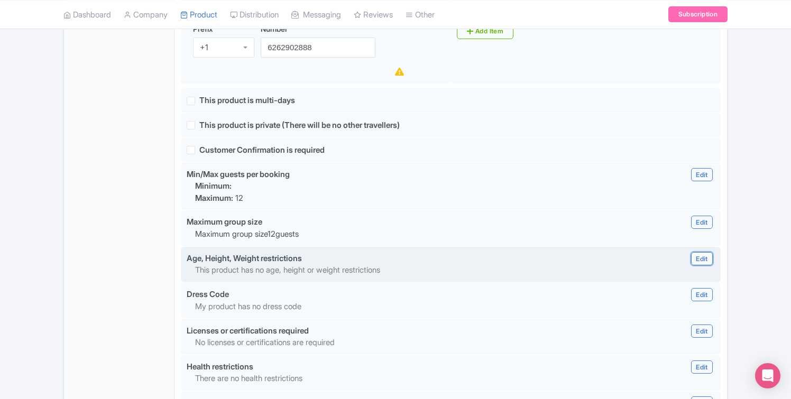
click at [705, 252] on link "Edit" at bounding box center [701, 258] width 21 height 13
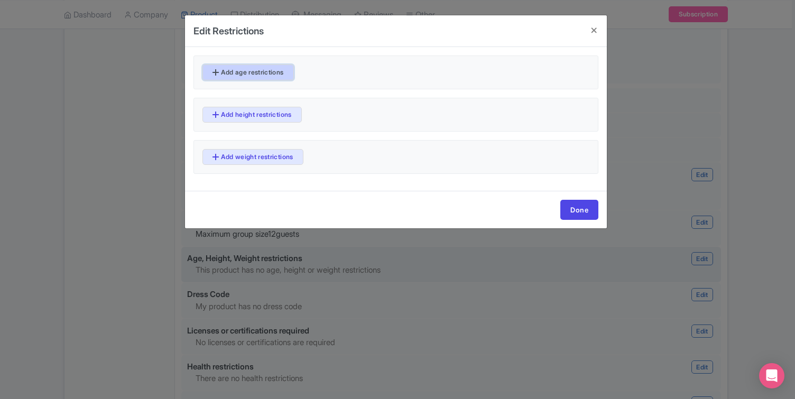
click at [241, 74] on link "Add age restrictions" at bounding box center [248, 73] width 91 height 16
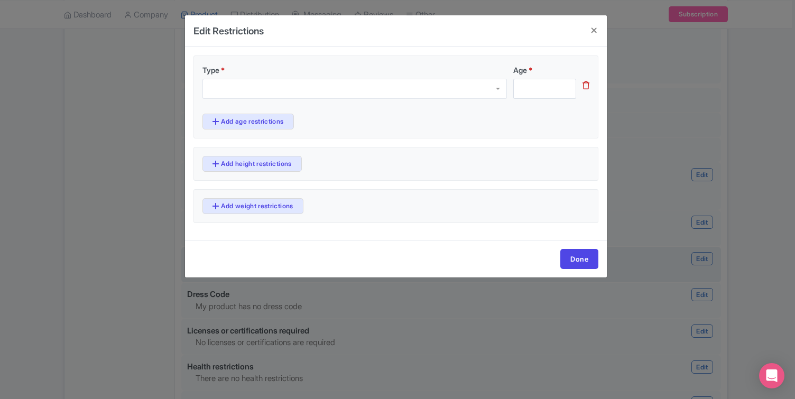
click at [277, 84] on div at bounding box center [355, 89] width 305 height 20
click at [542, 81] on input "Age *" at bounding box center [544, 89] width 63 height 20
type input "6"
click at [272, 122] on link "Add age restrictions" at bounding box center [248, 122] width 91 height 16
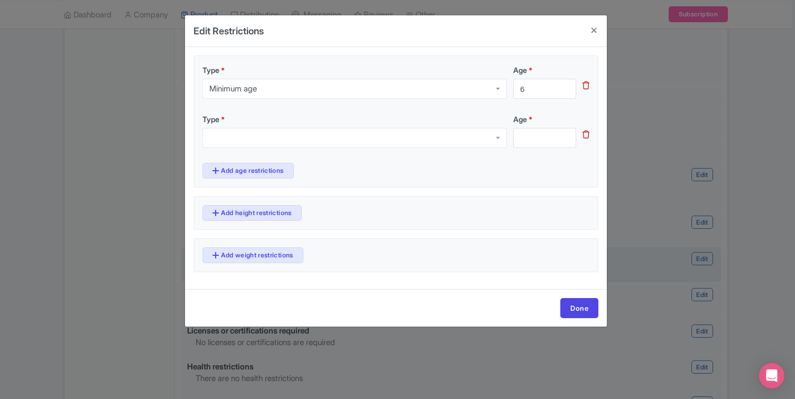
click at [280, 139] on div at bounding box center [355, 138] width 305 height 20
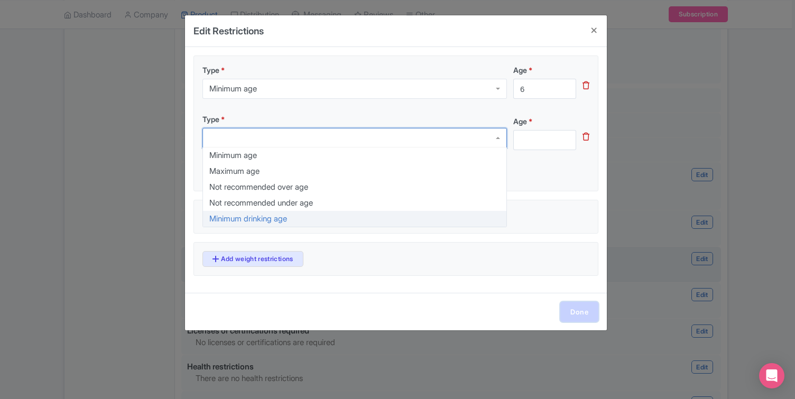
click at [580, 317] on link "Done" at bounding box center [580, 312] width 38 height 20
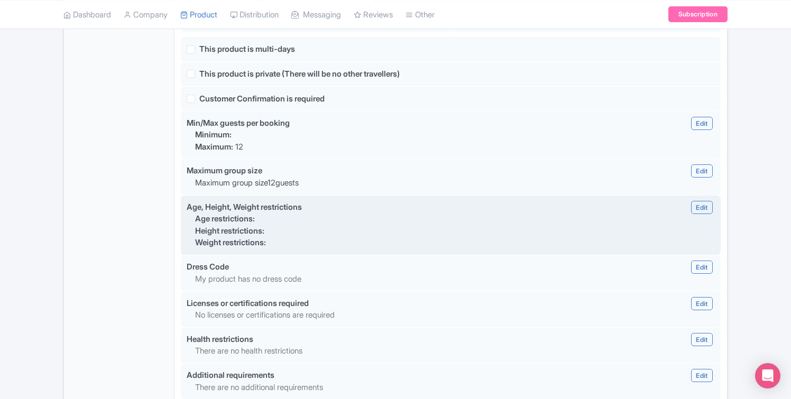
scroll to position [780, 0]
click at [700, 200] on link "Edit" at bounding box center [701, 206] width 21 height 13
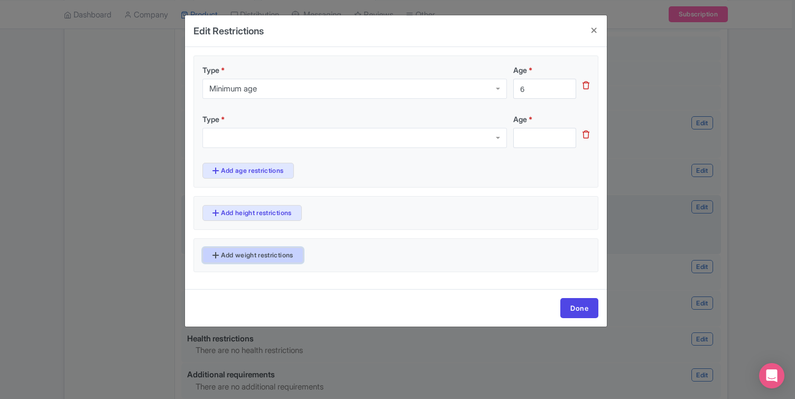
click at [264, 255] on link "Add weight restrictions" at bounding box center [253, 255] width 101 height 16
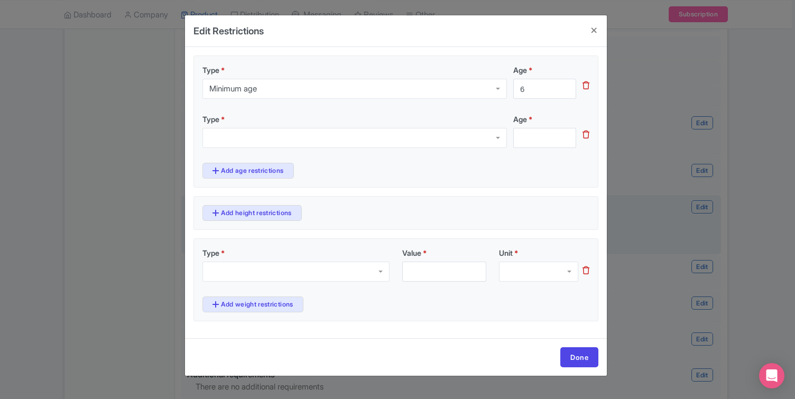
click at [277, 271] on div at bounding box center [296, 272] width 187 height 20
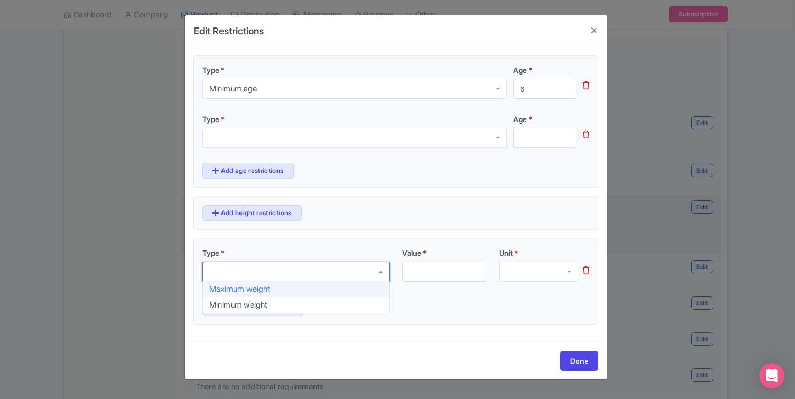
click at [550, 278] on div at bounding box center [538, 272] width 79 height 20
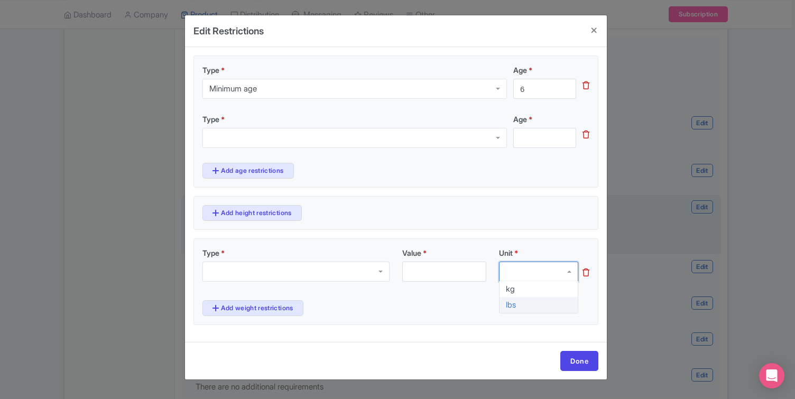
click at [313, 273] on div at bounding box center [296, 272] width 187 height 20
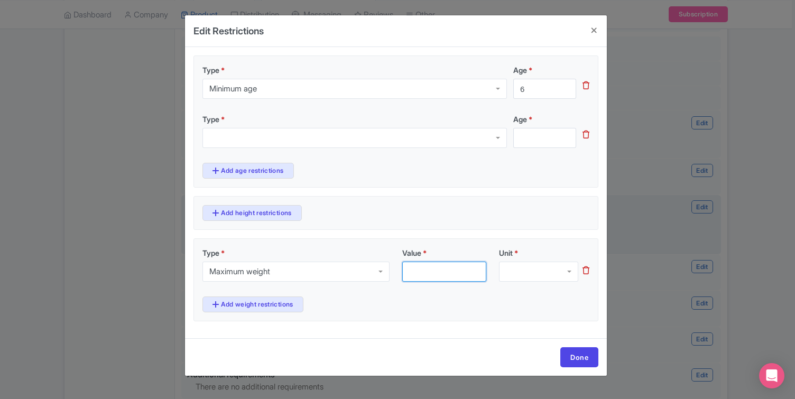
click at [415, 271] on input "Value *" at bounding box center [444, 272] width 84 height 20
click at [505, 309] on div "Type * Maximum weight Maximum weight Maximum weight Minimum weight Value * 550 …" at bounding box center [396, 279] width 405 height 83
click at [543, 270] on div at bounding box center [538, 272] width 79 height 20
click at [457, 273] on input "550" at bounding box center [444, 272] width 84 height 20
type input "5"
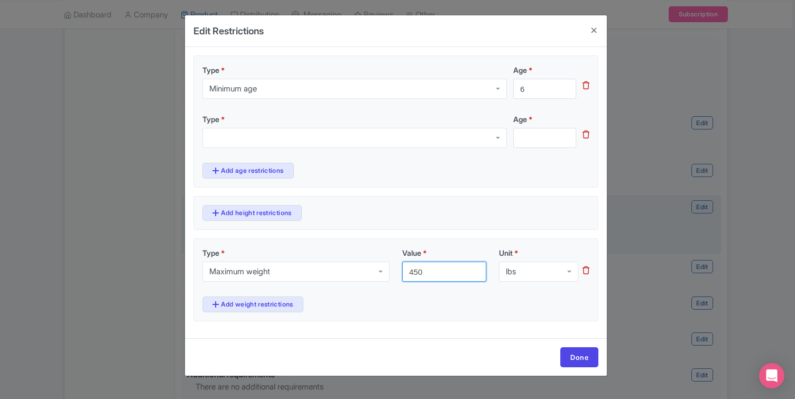
type input "450"
click at [455, 300] on div "Type * Maximum weight Maximum weight Maximum weight Minimum weight Value * 450 …" at bounding box center [396, 279] width 405 height 83
click at [296, 305] on link "Add weight restrictions" at bounding box center [253, 305] width 101 height 16
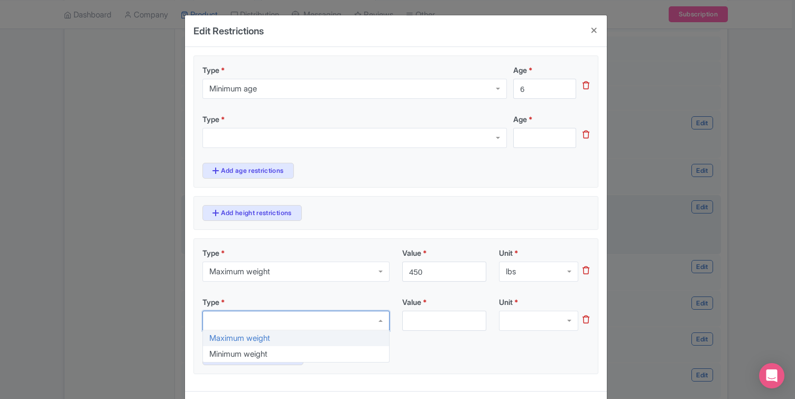
click at [286, 320] on div at bounding box center [296, 321] width 187 height 20
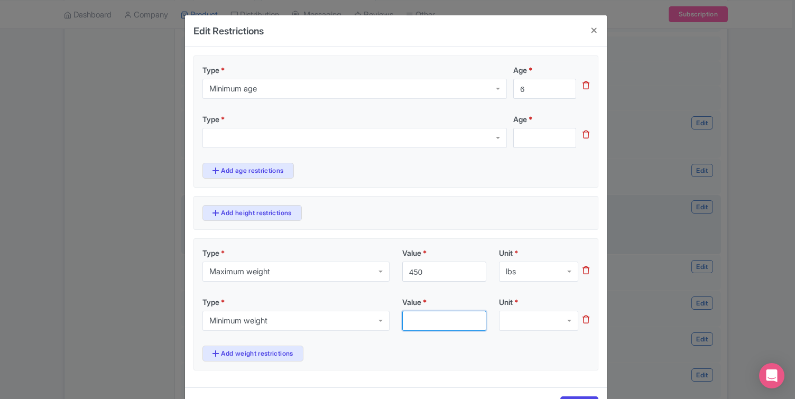
click at [431, 318] on input "Value *" at bounding box center [444, 321] width 84 height 20
click at [584, 321] on icon at bounding box center [586, 320] width 7 height 8
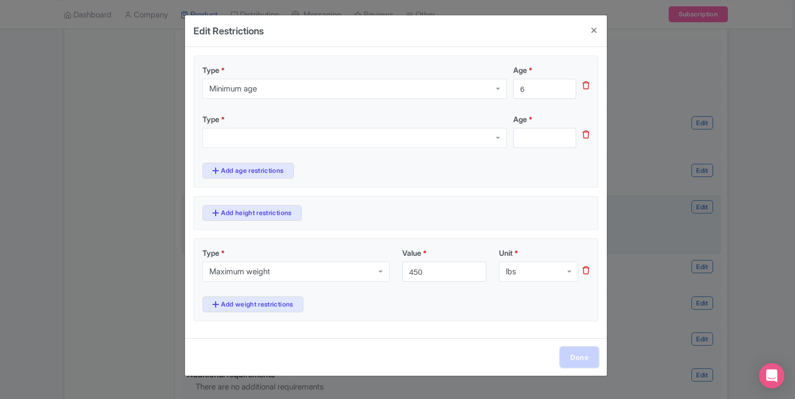
click at [574, 358] on link "Done" at bounding box center [580, 357] width 38 height 20
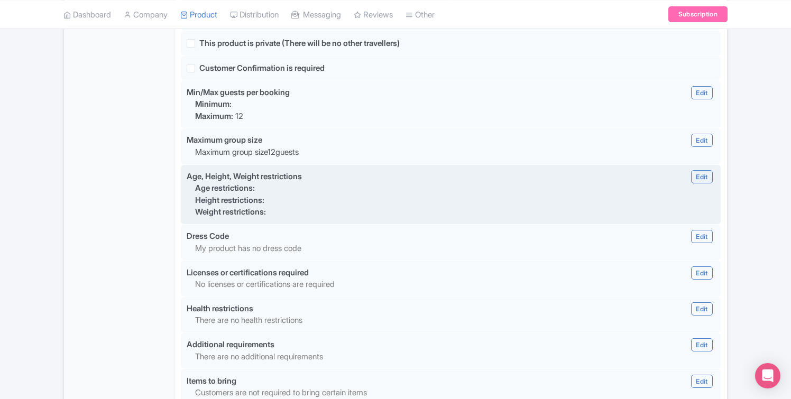
scroll to position [811, 0]
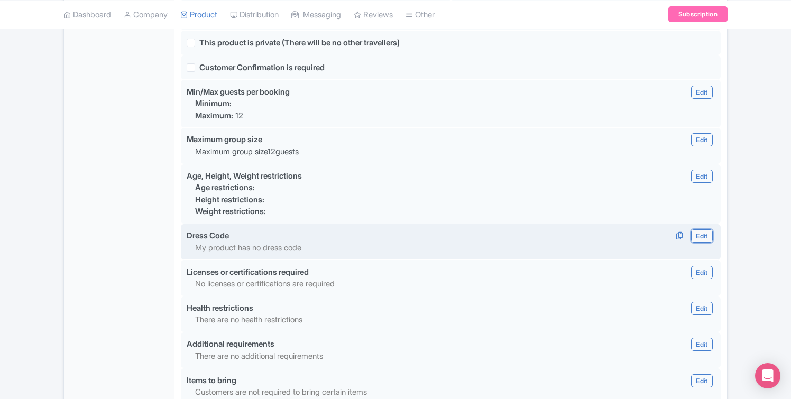
click at [704, 230] on link "Edit" at bounding box center [701, 236] width 21 height 13
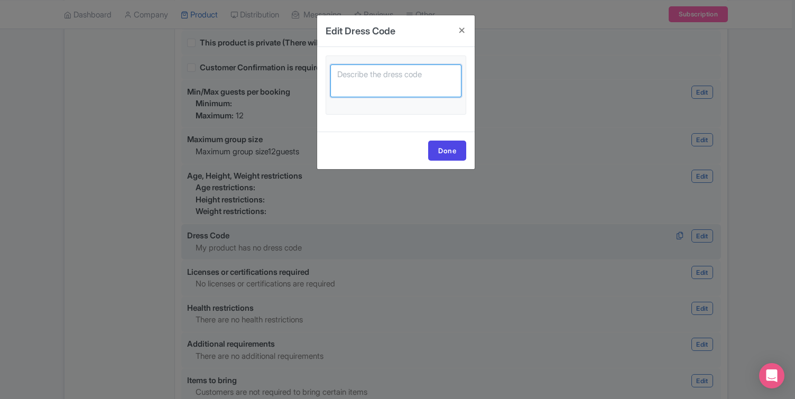
click at [427, 68] on textarea at bounding box center [396, 81] width 131 height 33
click at [461, 25] on h4 at bounding box center [461, 30] width 25 height 30
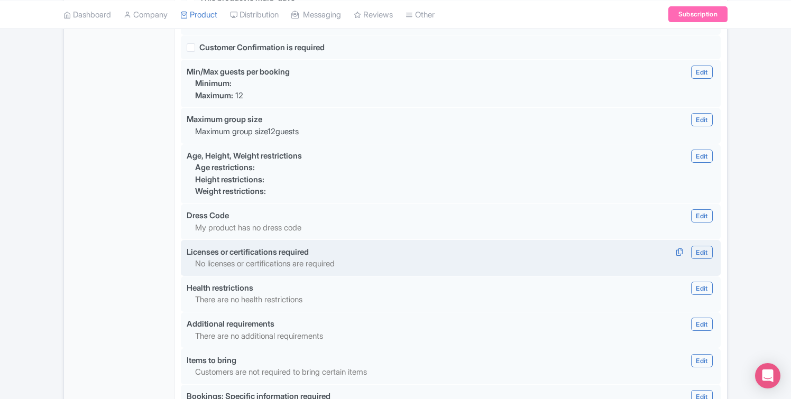
scroll to position [843, 0]
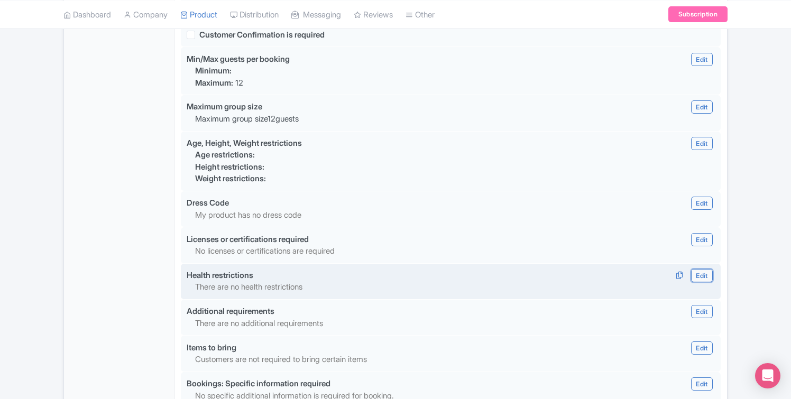
click at [707, 269] on link "Edit" at bounding box center [701, 275] width 21 height 13
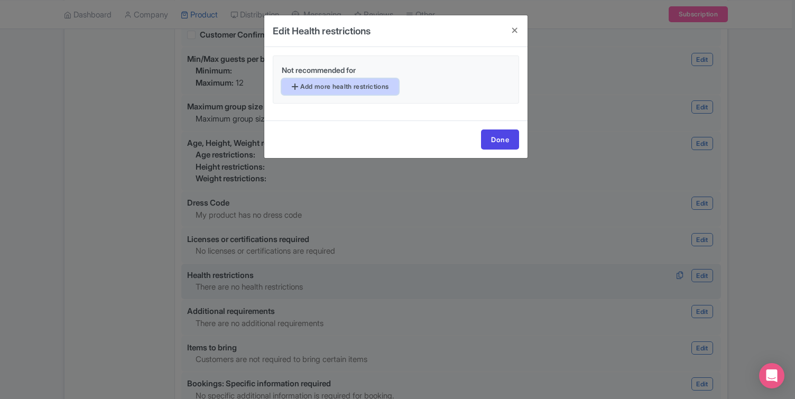
click at [392, 90] on link "Add more health restrictions" at bounding box center [340, 87] width 117 height 16
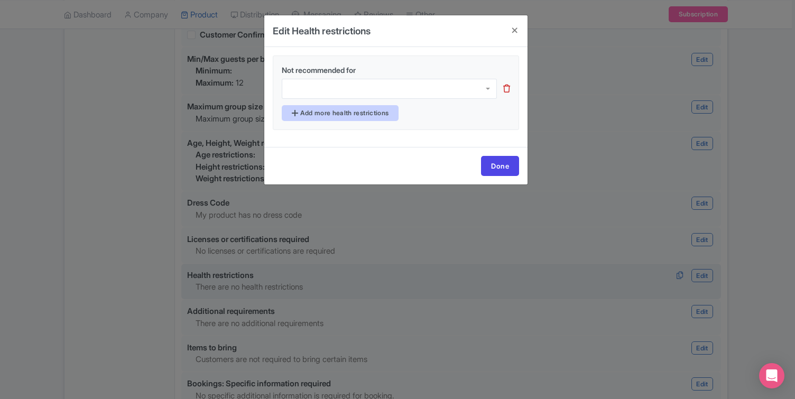
click at [392, 90] on div at bounding box center [389, 89] width 215 height 20
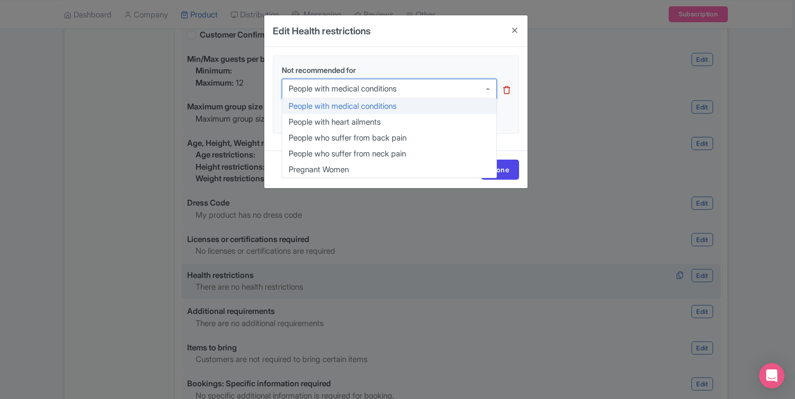
click at [409, 93] on div "People with medical conditions" at bounding box center [389, 89] width 215 height 20
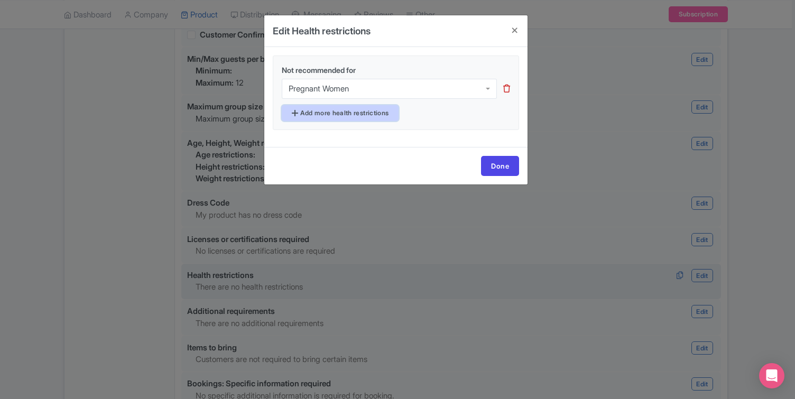
click at [380, 112] on link "Add more health restrictions" at bounding box center [340, 113] width 117 height 16
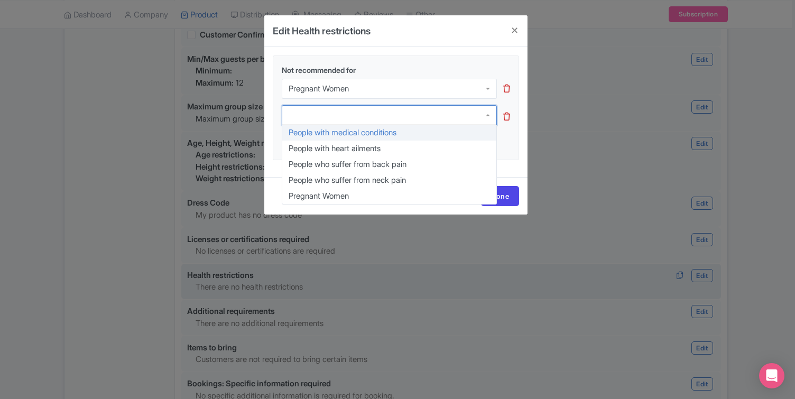
click at [374, 115] on div at bounding box center [389, 115] width 215 height 20
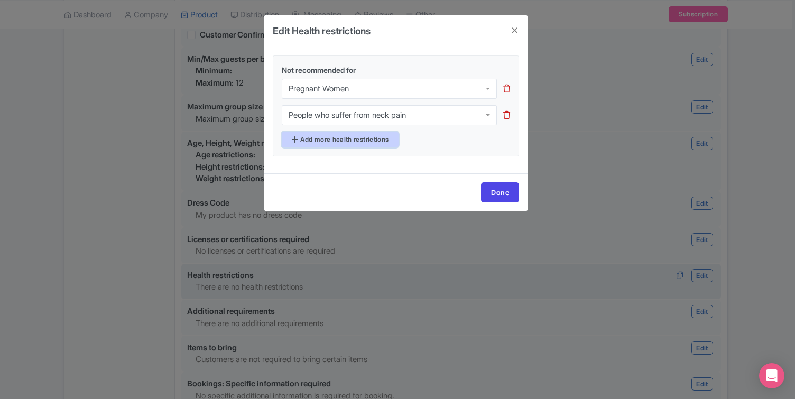
click at [364, 136] on link "Add more health restrictions" at bounding box center [340, 140] width 117 height 16
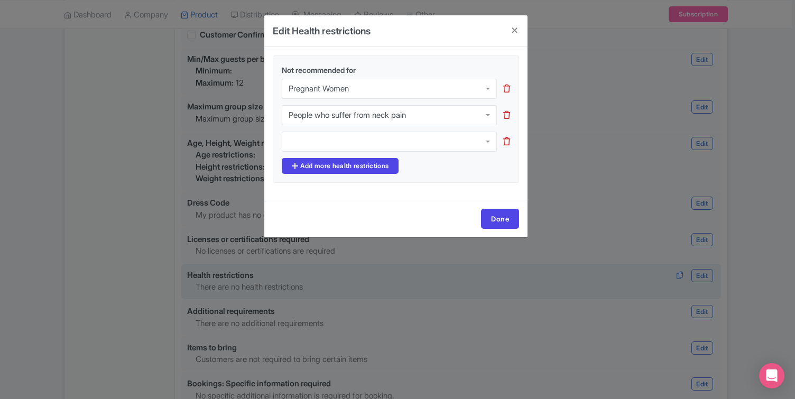
click at [368, 140] on div at bounding box center [389, 142] width 215 height 20
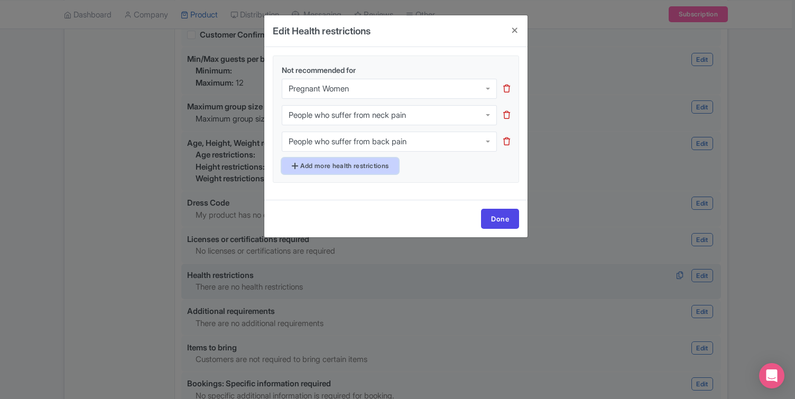
click at [360, 166] on link "Add more health restrictions" at bounding box center [340, 166] width 117 height 16
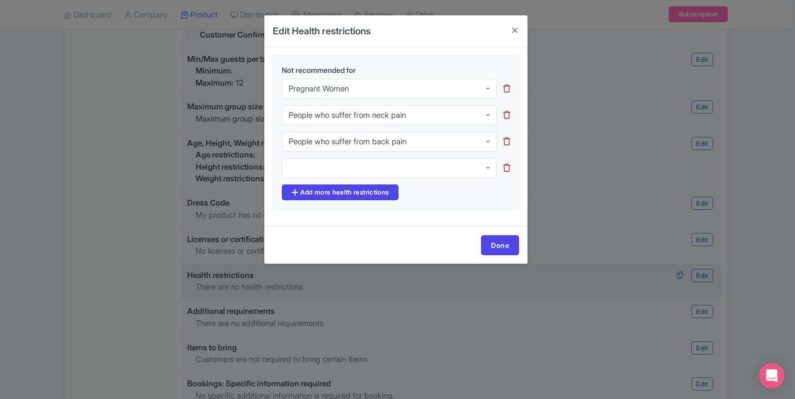
click at [367, 172] on div at bounding box center [389, 168] width 215 height 20
click at [387, 192] on link "Add more health restrictions" at bounding box center [340, 193] width 117 height 16
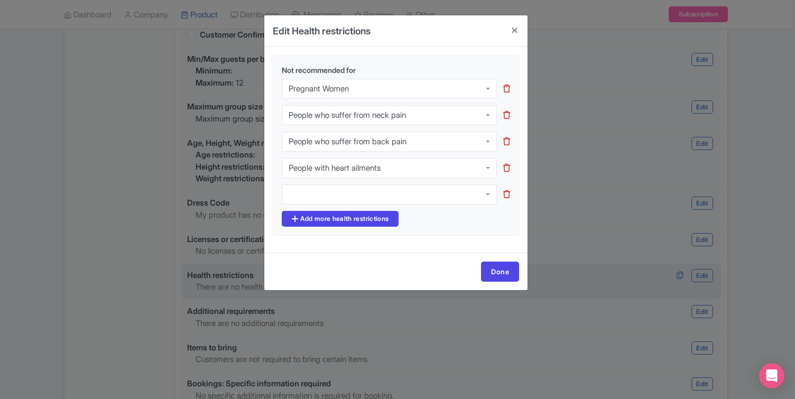
click at [387, 191] on div at bounding box center [389, 195] width 215 height 20
click at [497, 272] on link "Done" at bounding box center [500, 272] width 38 height 20
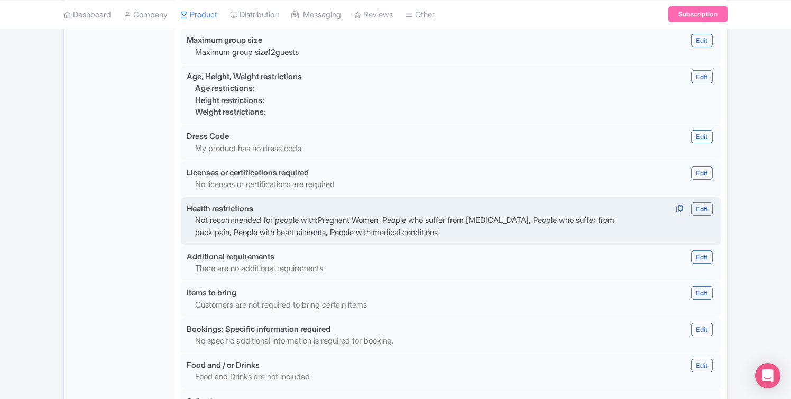
scroll to position [912, 0]
click at [497, 286] on div "Items to bring Edit Edit Item to brings Required item: Add more requirements Do…" at bounding box center [450, 292] width 541 height 12
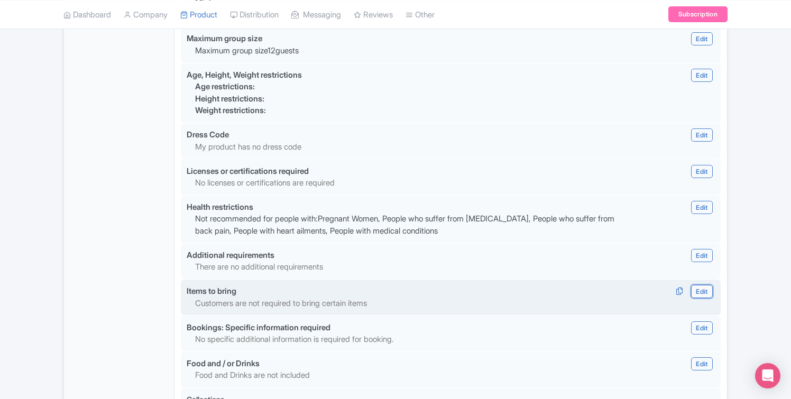
click at [710, 285] on link "Edit" at bounding box center [701, 291] width 21 height 13
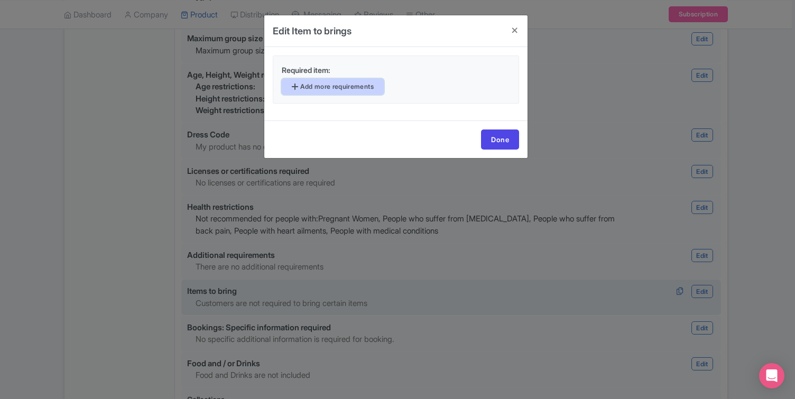
click at [363, 83] on link "Add more requirements" at bounding box center [333, 87] width 102 height 16
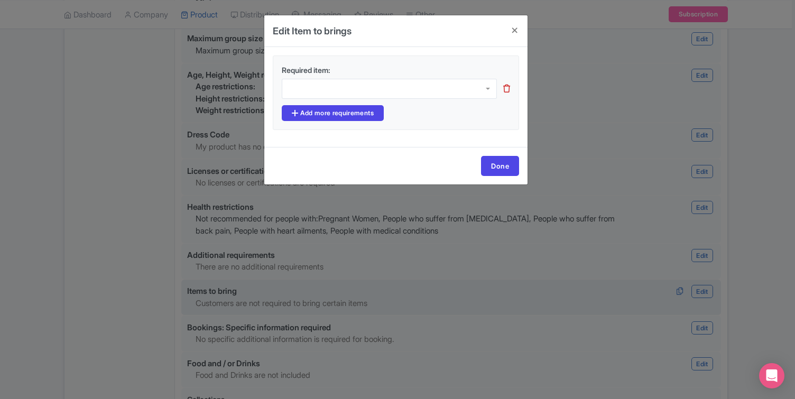
click at [363, 98] on div at bounding box center [389, 89] width 215 height 20
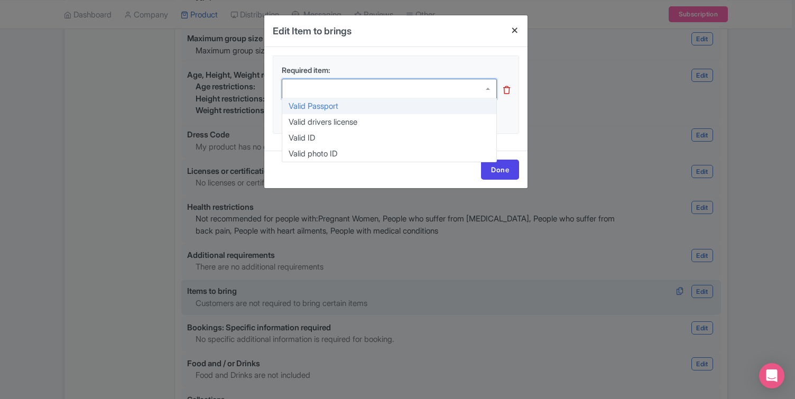
click at [512, 33] on h4 at bounding box center [514, 30] width 25 height 30
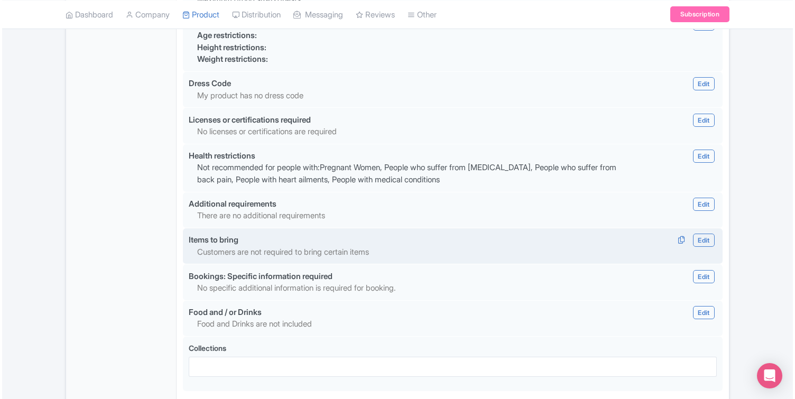
scroll to position [964, 0]
click at [711, 233] on link "Edit" at bounding box center [701, 239] width 21 height 13
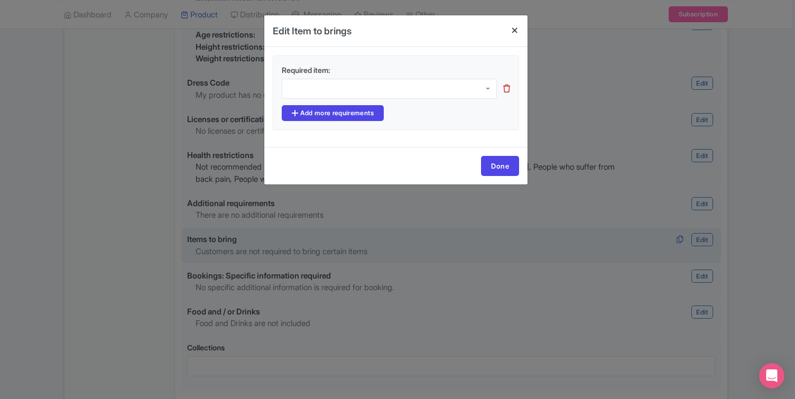
click at [512, 31] on h4 at bounding box center [514, 30] width 25 height 30
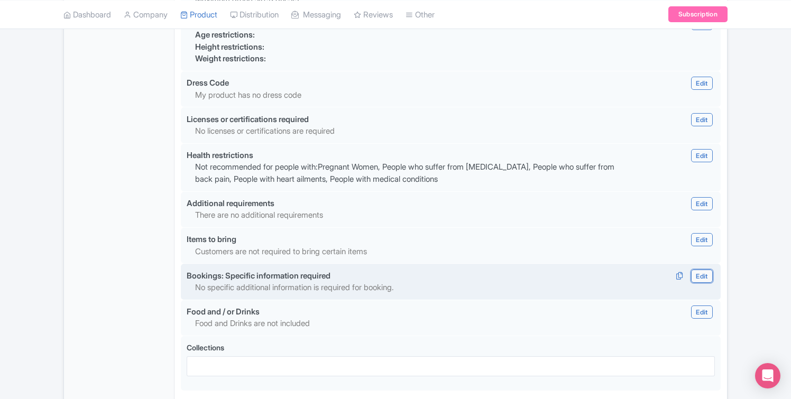
click at [704, 270] on link "Edit" at bounding box center [701, 276] width 21 height 13
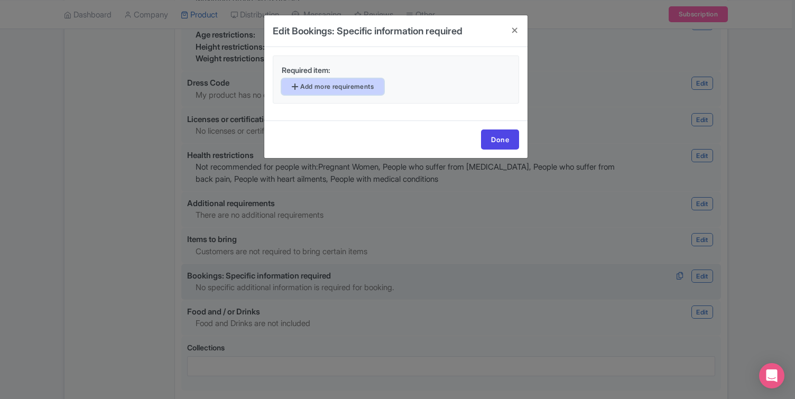
click at [371, 82] on link "Add more requirements" at bounding box center [333, 87] width 102 height 16
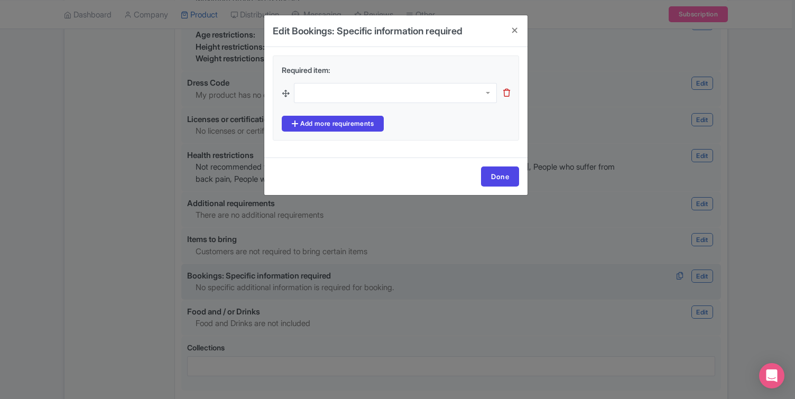
click at [379, 100] on div at bounding box center [395, 93] width 203 height 20
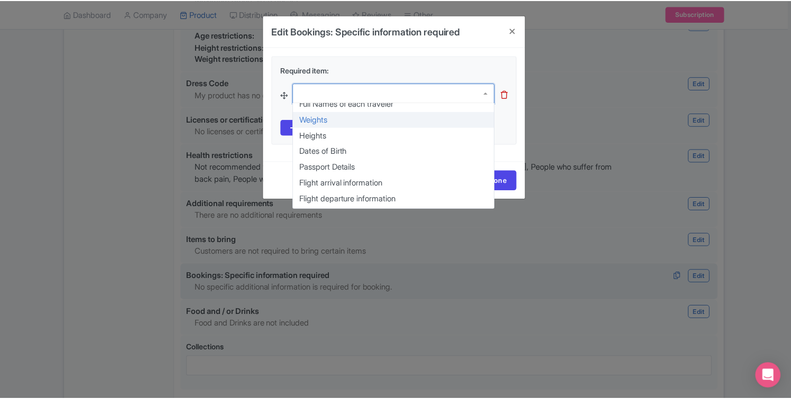
scroll to position [0, 0]
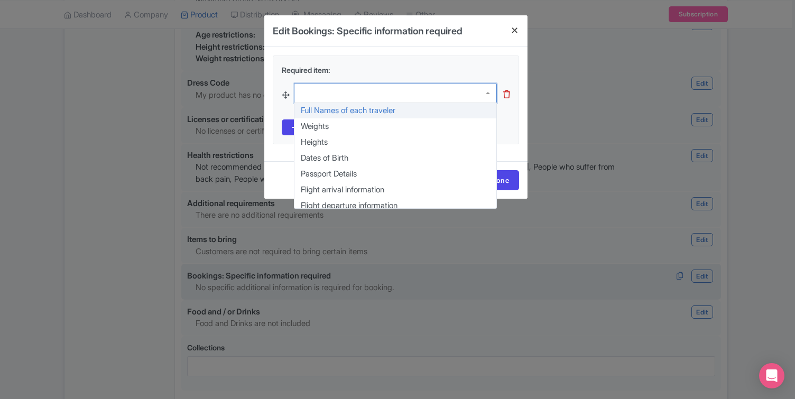
click at [513, 29] on h4 at bounding box center [514, 30] width 25 height 30
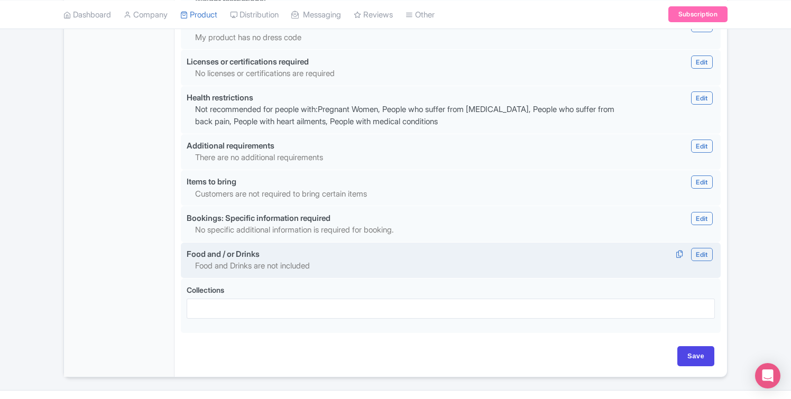
scroll to position [1030, 0]
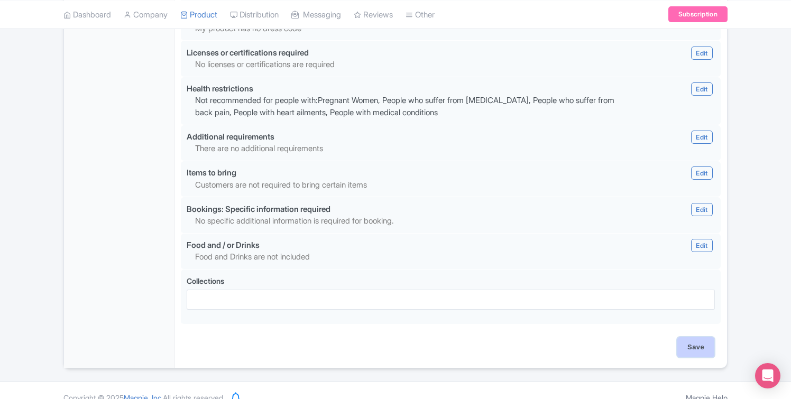
click at [678, 337] on input "Save" at bounding box center [695, 347] width 37 height 20
type input "Update Product"
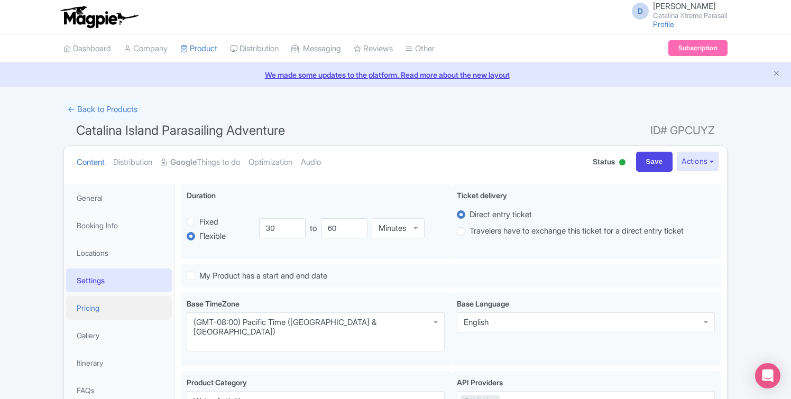
click at [102, 314] on link "Pricing" at bounding box center [119, 308] width 106 height 24
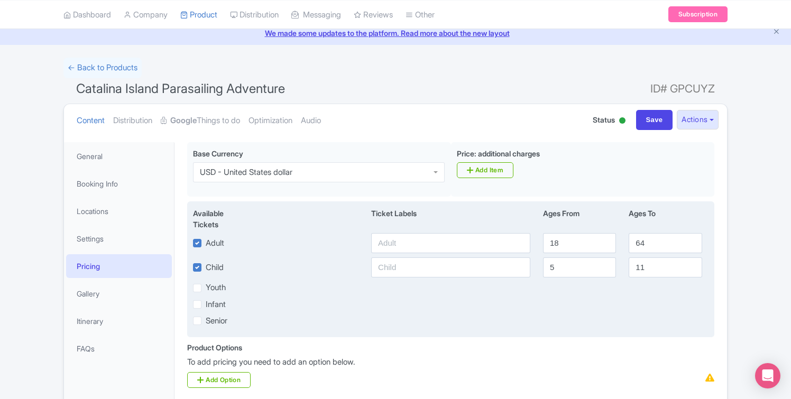
scroll to position [58, 0]
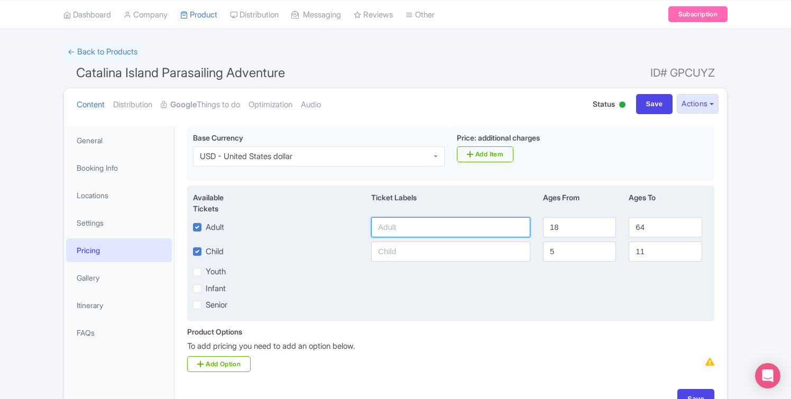
click at [400, 231] on input "text" at bounding box center [450, 227] width 159 height 20
click at [206, 251] on label "Child" at bounding box center [215, 252] width 18 height 12
click at [206, 251] on input "Child" at bounding box center [209, 248] width 7 height 7
checkbox input "false"
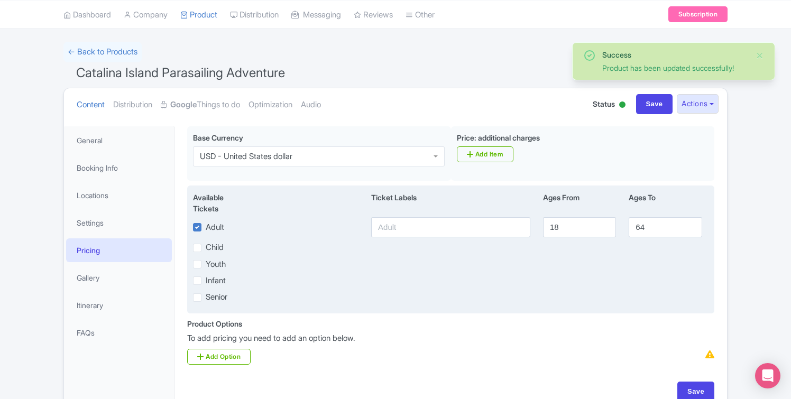
click at [206, 224] on label "Adult" at bounding box center [215, 228] width 19 height 12
click at [206, 224] on input "Adult" at bounding box center [209, 224] width 7 height 7
checkbox input "false"
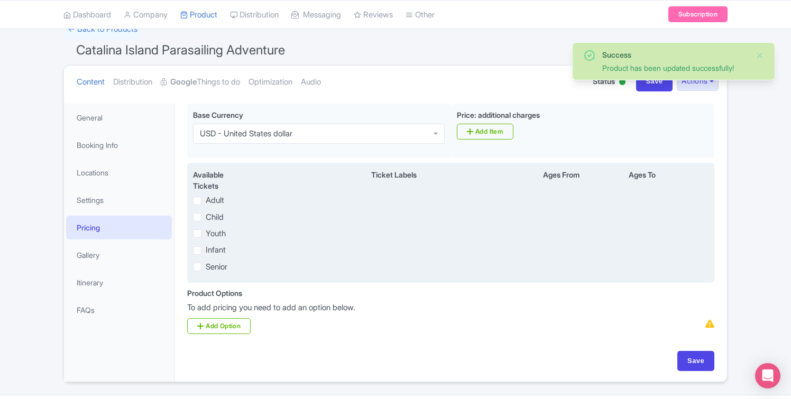
scroll to position [84, 0]
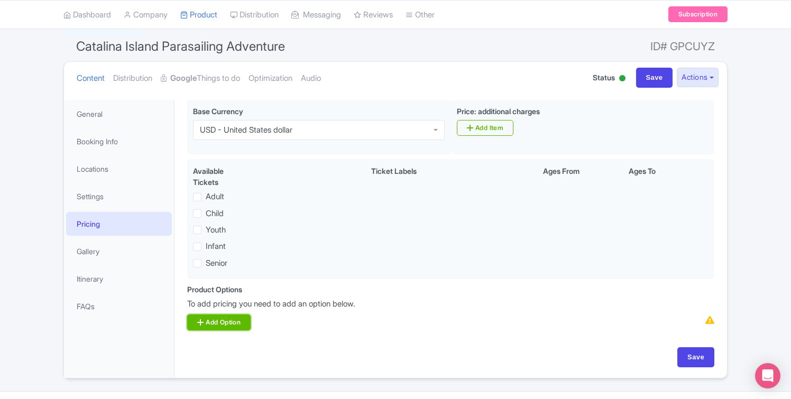
click at [235, 324] on link "Add Option" at bounding box center [218, 323] width 63 height 16
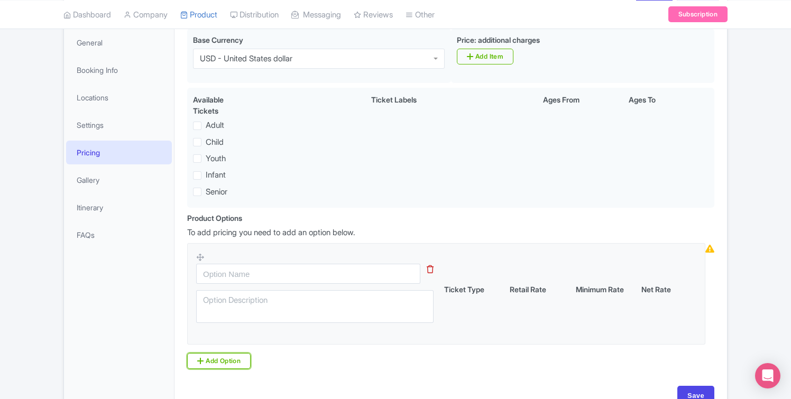
scroll to position [159, 0]
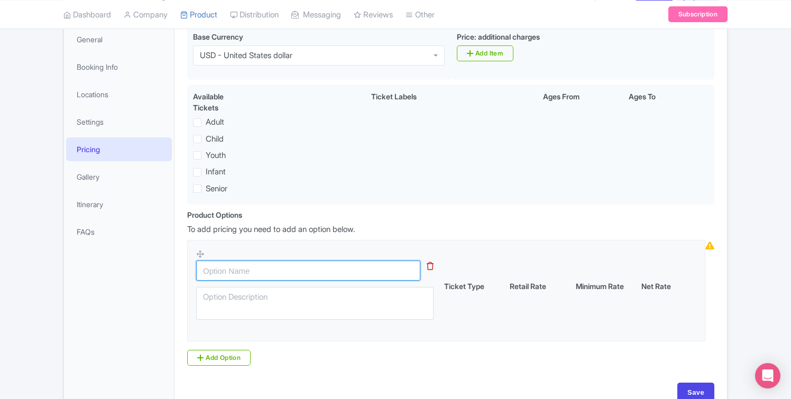
click at [282, 275] on input "text" at bounding box center [308, 271] width 224 height 20
click at [481, 318] on div "Ticket Type Retail Rate Minimum Rate Net Rate" at bounding box center [446, 288] width 500 height 78
click at [471, 291] on div "Ticket Type" at bounding box center [473, 286] width 66 height 11
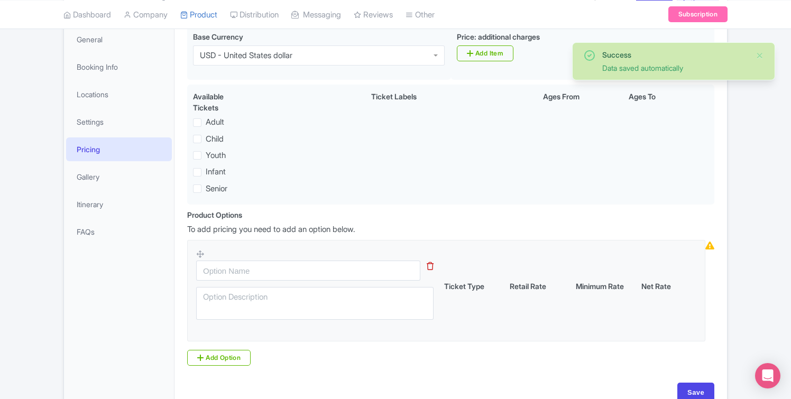
click at [524, 291] on div "Retail Rate" at bounding box center [539, 286] width 66 height 11
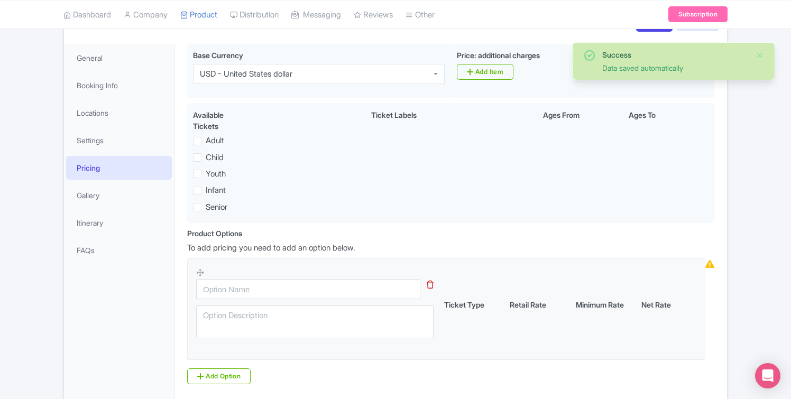
scroll to position [103, 0]
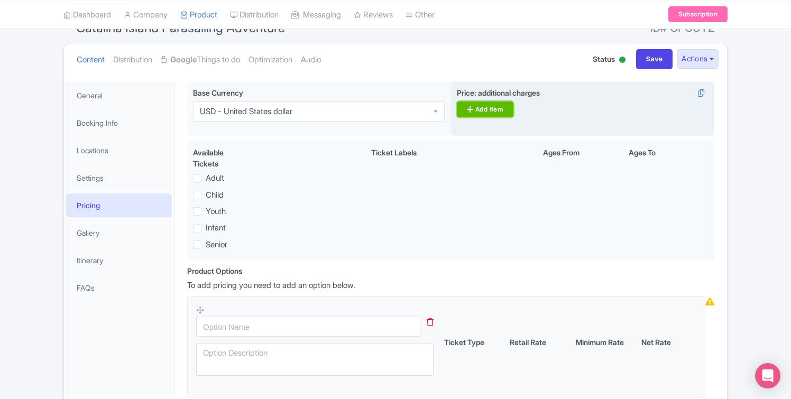
click at [469, 115] on link "Add Item" at bounding box center [485, 110] width 57 height 16
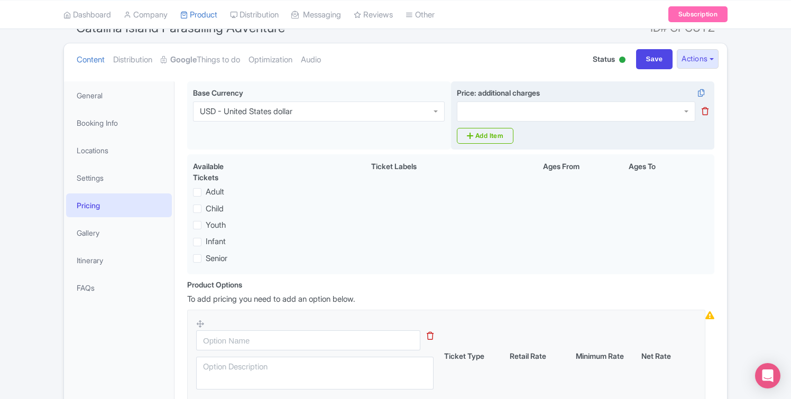
click at [470, 114] on div at bounding box center [576, 112] width 238 height 20
click at [497, 130] on link "Add Item" at bounding box center [485, 136] width 57 height 16
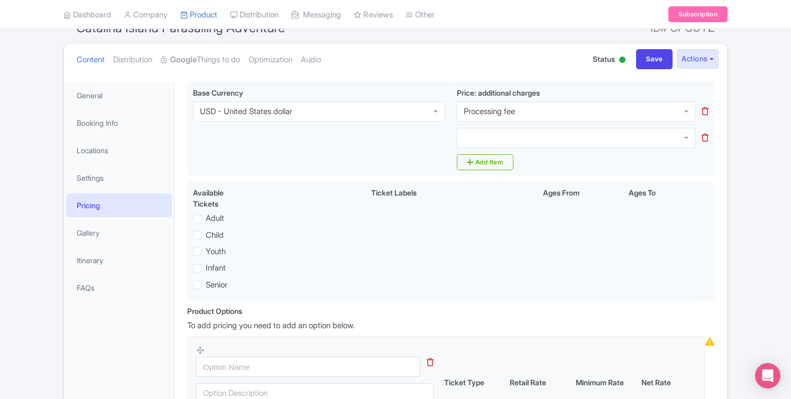
click at [494, 143] on div at bounding box center [576, 138] width 238 height 20
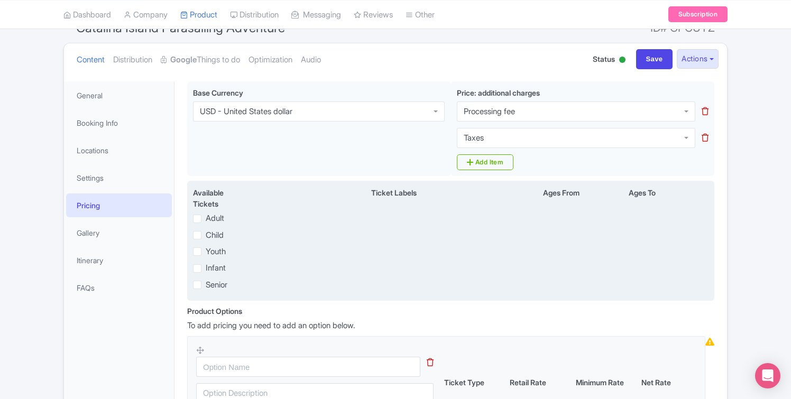
click at [206, 218] on label "Adult" at bounding box center [215, 219] width 19 height 12
click at [206, 218] on input "Adult" at bounding box center [209, 216] width 7 height 7
checkbox input "true"
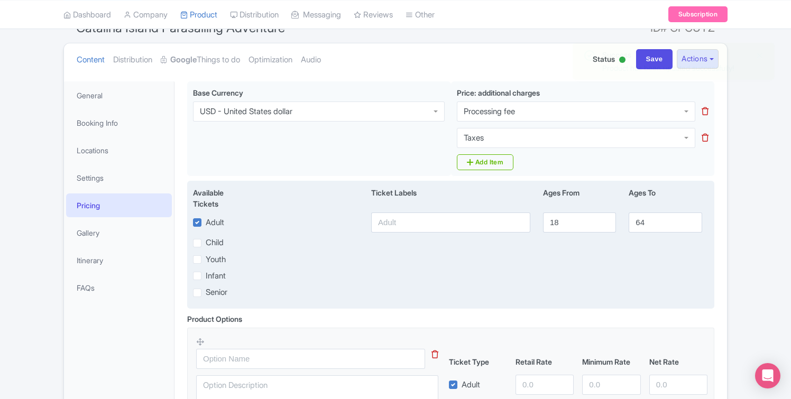
click at [206, 223] on label "Adult" at bounding box center [215, 223] width 19 height 12
click at [206, 223] on input "Adult" at bounding box center [209, 219] width 7 height 7
checkbox input "false"
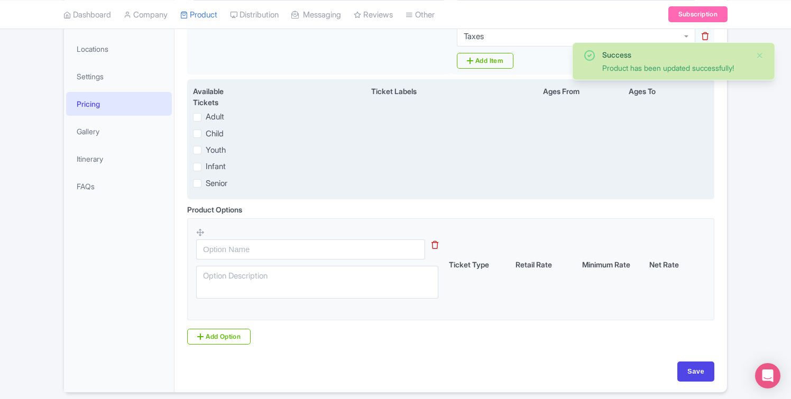
scroll to position [245, 0]
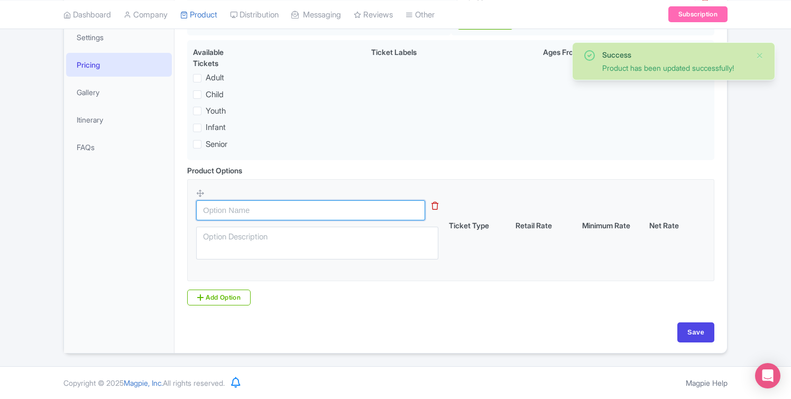
click at [234, 207] on input "text" at bounding box center [310, 210] width 229 height 20
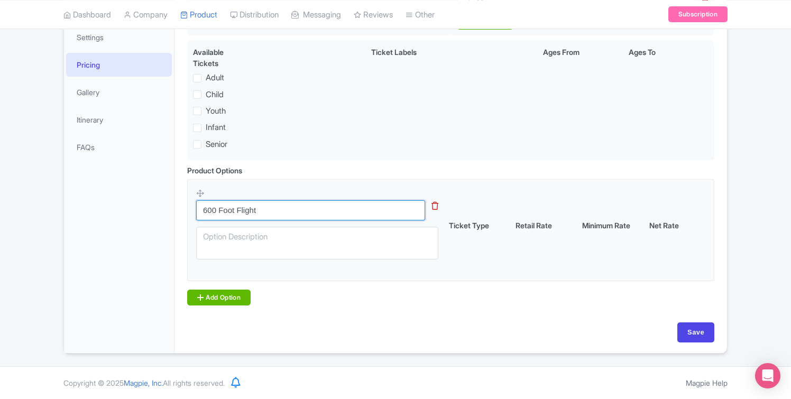
type input "600 Foot Flight"
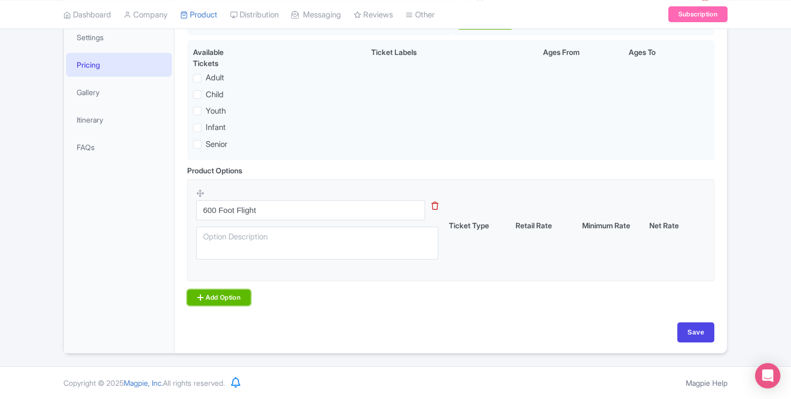
click at [233, 296] on link "Add Option" at bounding box center [218, 298] width 63 height 16
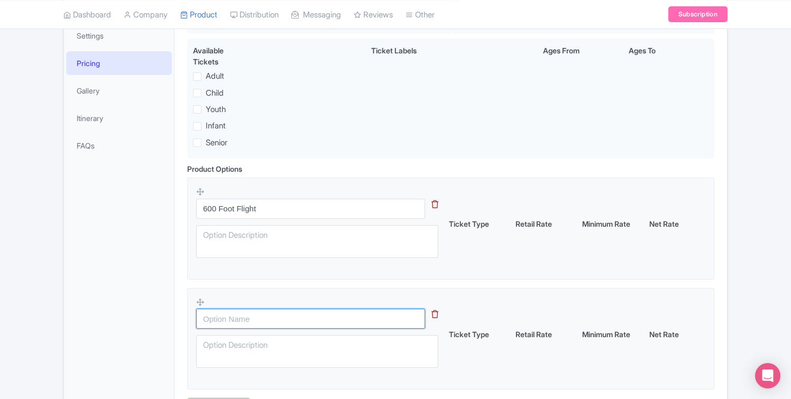
click at [247, 322] on input "text" at bounding box center [310, 319] width 229 height 20
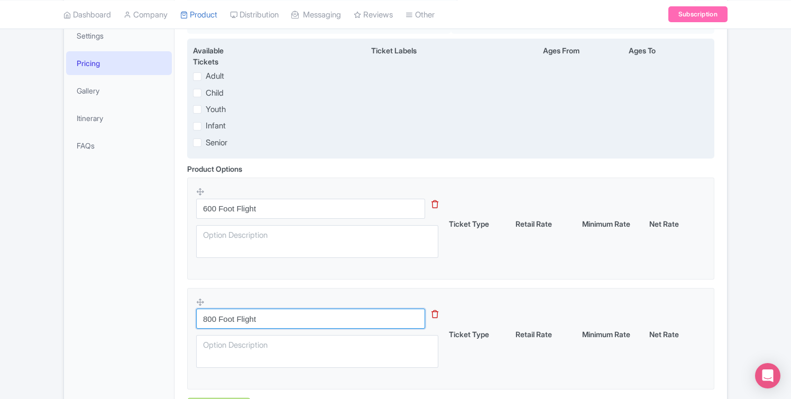
type input "800 Foot Flight"
click at [413, 159] on div "Available Tickets i Ticket Labels Ages From Ages To Adult Child Youth Infant Se…" at bounding box center [450, 99] width 527 height 121
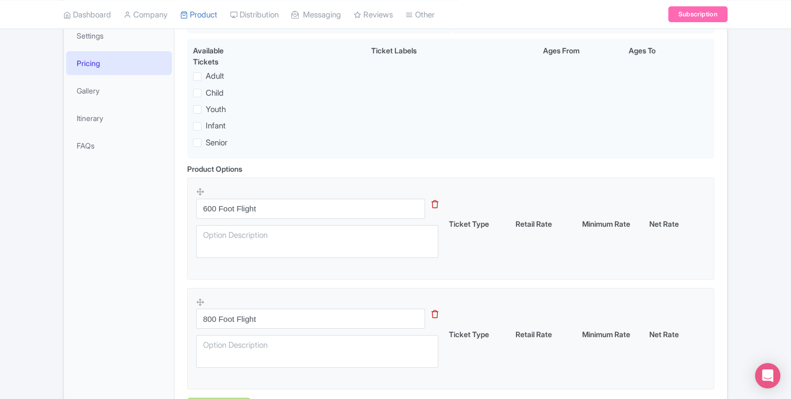
click at [440, 173] on div "Product Options i 600 Foot Flight This tip has not data. Code: tip_option_name …" at bounding box center [451, 288] width 540 height 251
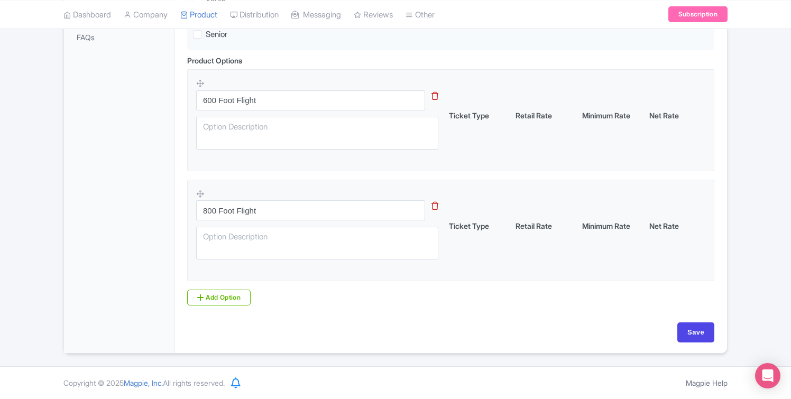
click at [538, 229] on div "Retail Rate" at bounding box center [544, 226] width 67 height 11
click at [500, 226] on div "Ticket Type" at bounding box center [478, 226] width 67 height 11
click at [464, 226] on div "Ticket Type" at bounding box center [478, 226] width 67 height 11
click at [411, 244] on textarea at bounding box center [317, 243] width 242 height 33
click at [702, 329] on input "Save" at bounding box center [695, 333] width 37 height 20
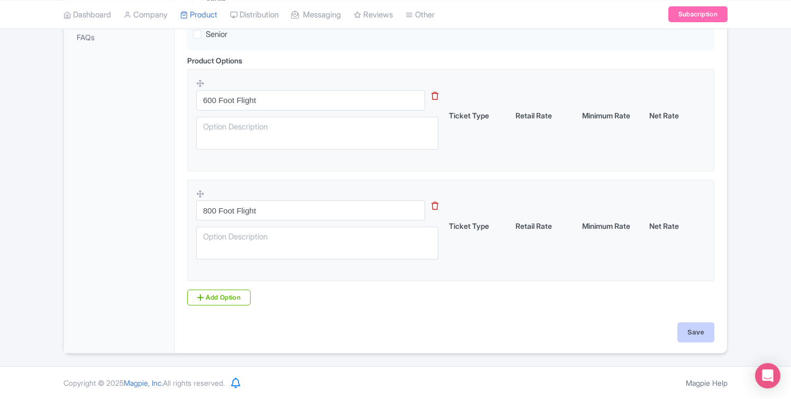
type input "Update Product"
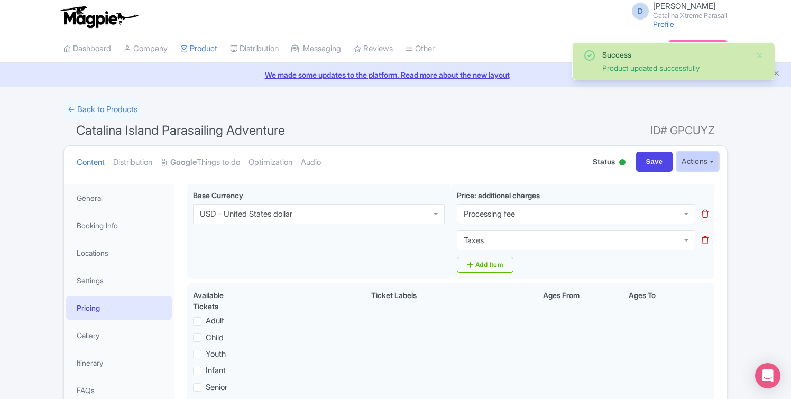
click at [704, 164] on button "Actions" at bounding box center [698, 162] width 42 height 20
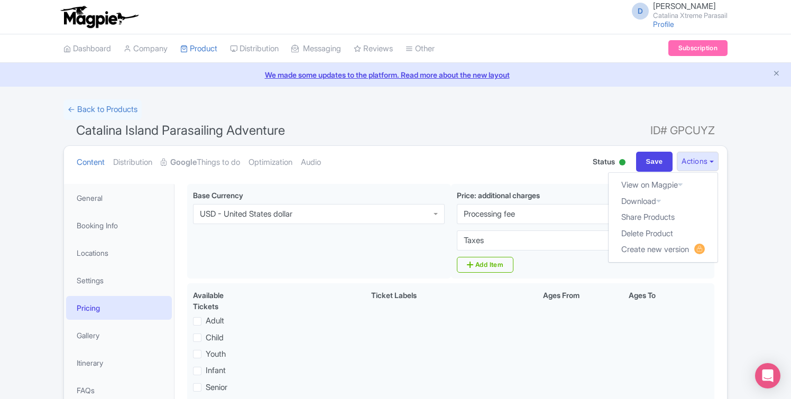
click at [744, 187] on div "Success Product updated successfully ← Back to Products Catalina Island Parasai…" at bounding box center [395, 403] width 791 height 608
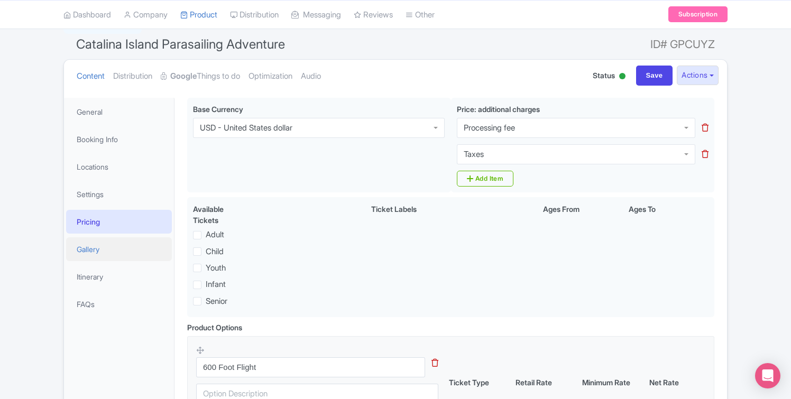
click at [121, 250] on link "Gallery" at bounding box center [119, 249] width 106 height 24
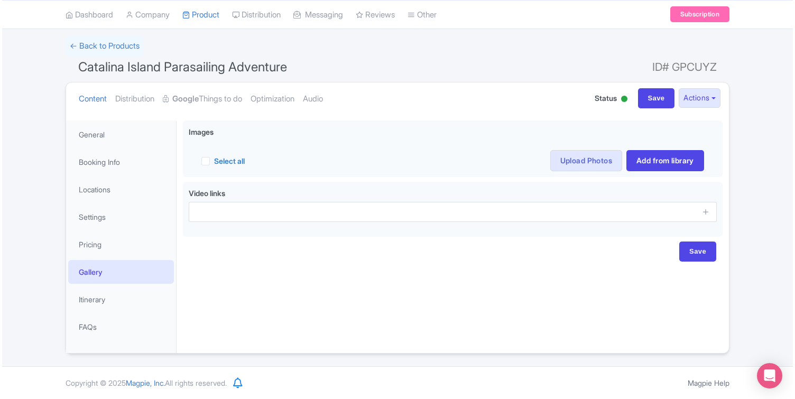
scroll to position [63, 0]
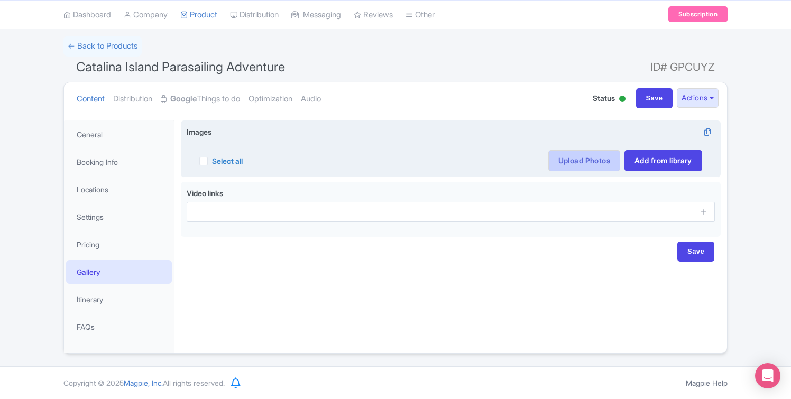
click at [567, 159] on link "Upload Photos" at bounding box center [584, 160] width 72 height 21
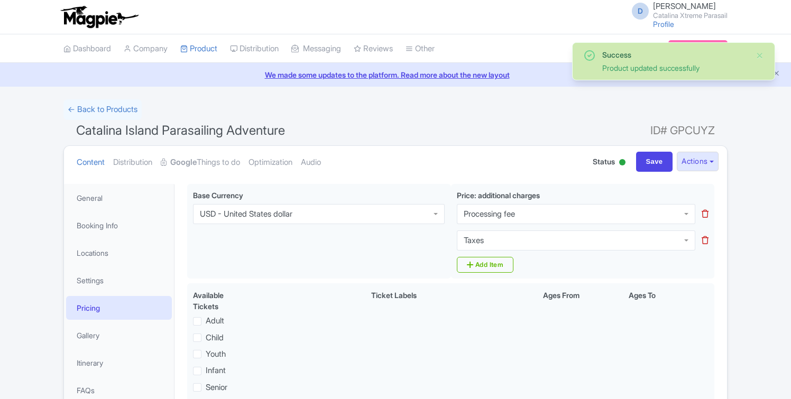
scroll to position [63, 0]
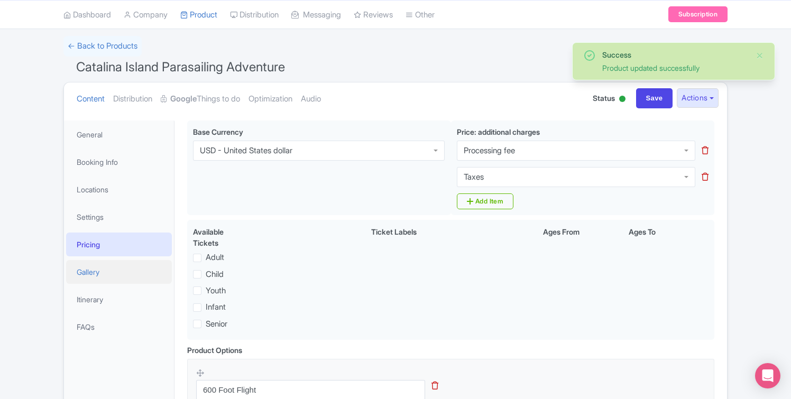
click at [130, 275] on link "Gallery" at bounding box center [119, 272] width 106 height 24
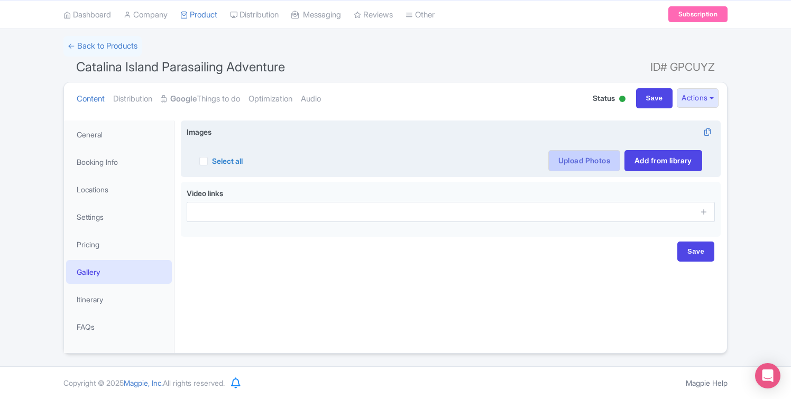
click at [591, 155] on link "Upload Photos" at bounding box center [584, 160] width 72 height 21
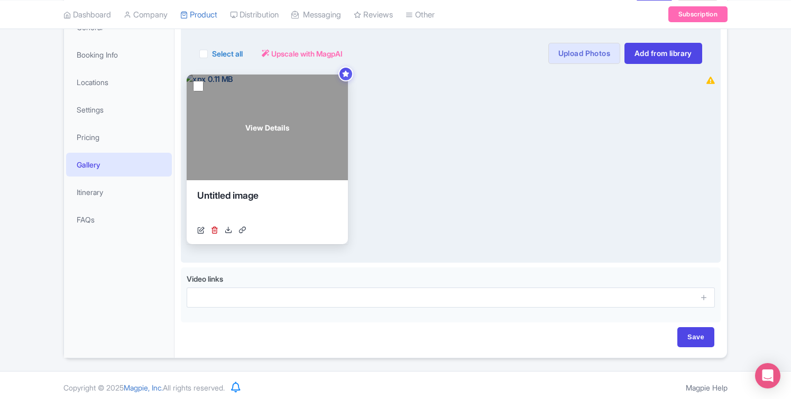
scroll to position [175, 0]
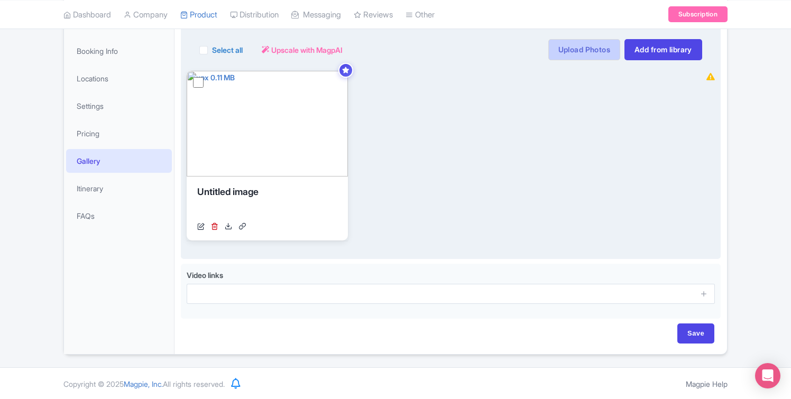
click at [575, 52] on link "Upload Photos" at bounding box center [584, 49] width 72 height 21
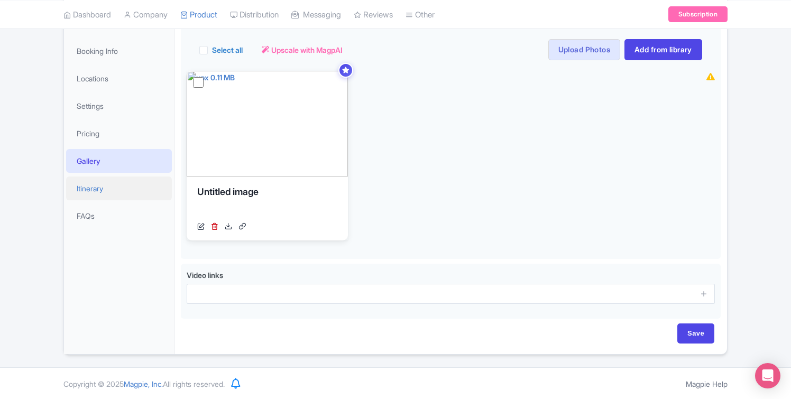
click at [137, 191] on link "Itinerary" at bounding box center [119, 189] width 106 height 24
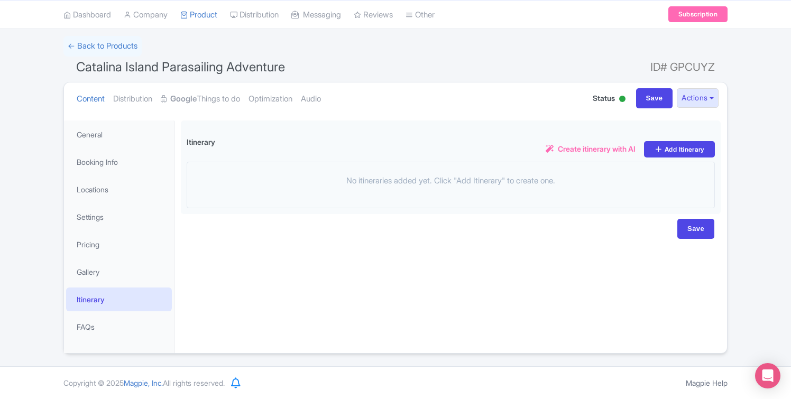
scroll to position [63, 0]
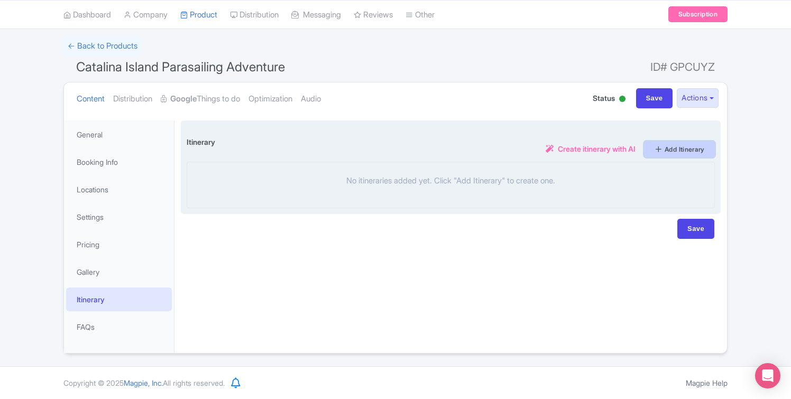
click at [667, 143] on link "Add Itinerary" at bounding box center [679, 149] width 71 height 16
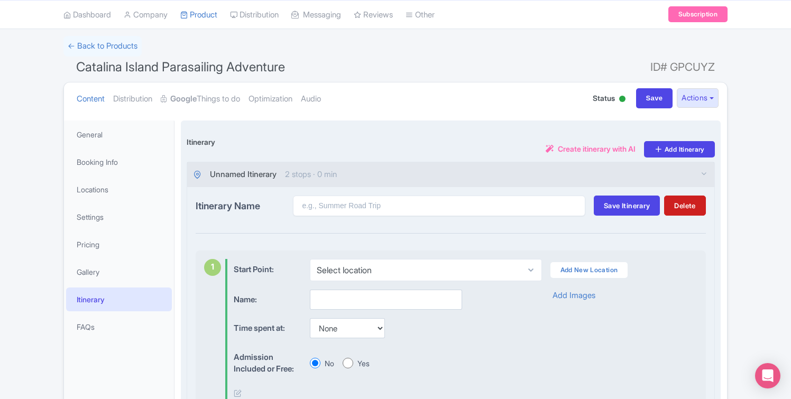
click at [616, 147] on span "Create itinerary with AI" at bounding box center [597, 148] width 78 height 11
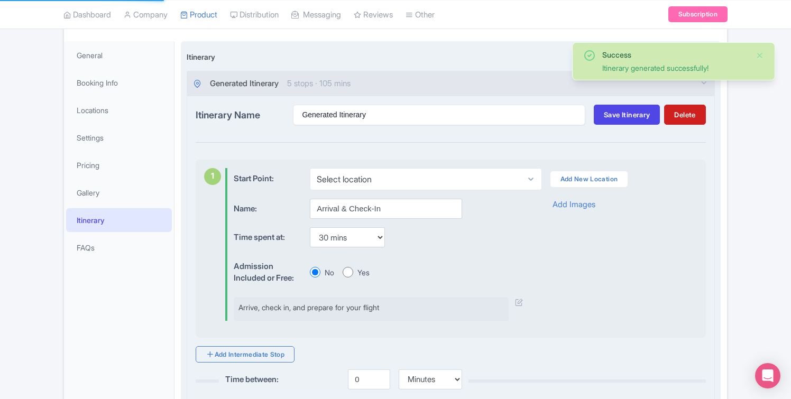
scroll to position [145, 0]
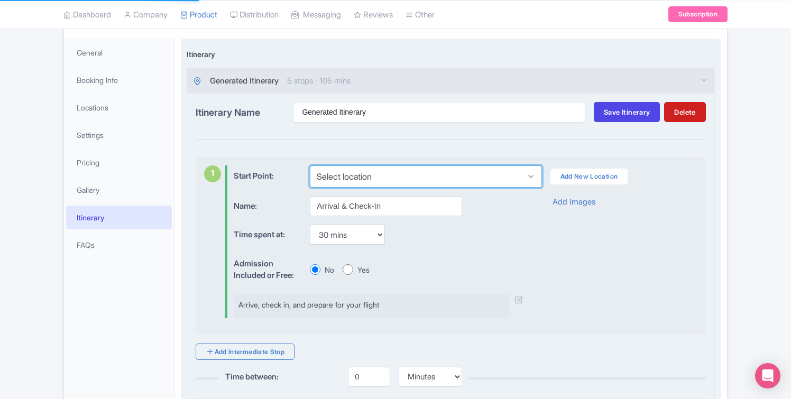
click at [492, 176] on select "Select location" at bounding box center [426, 177] width 232 height 22
click at [310, 166] on select "Select location" at bounding box center [426, 177] width 232 height 22
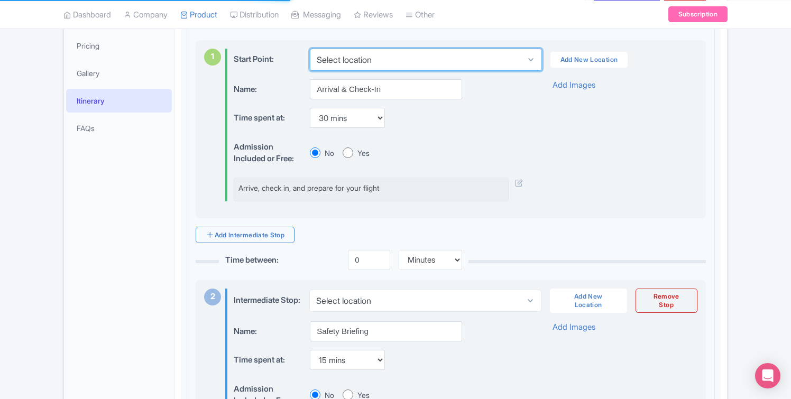
scroll to position [296, 0]
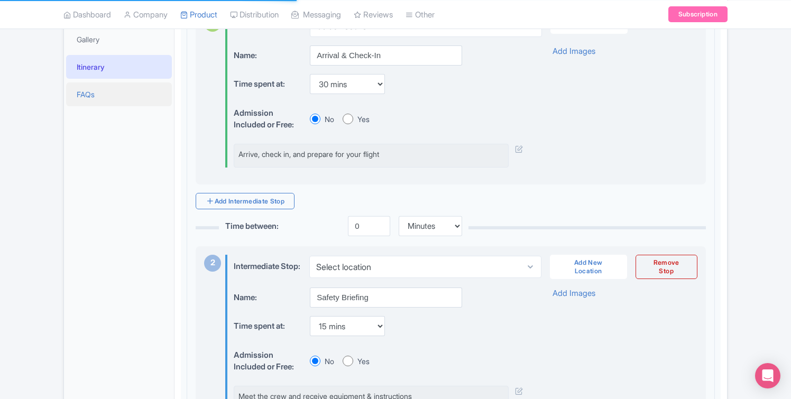
click at [111, 97] on link "FAQs" at bounding box center [119, 94] width 106 height 24
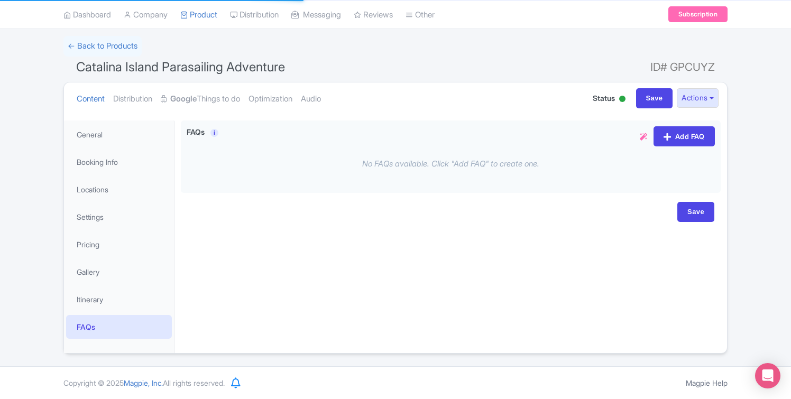
scroll to position [63, 0]
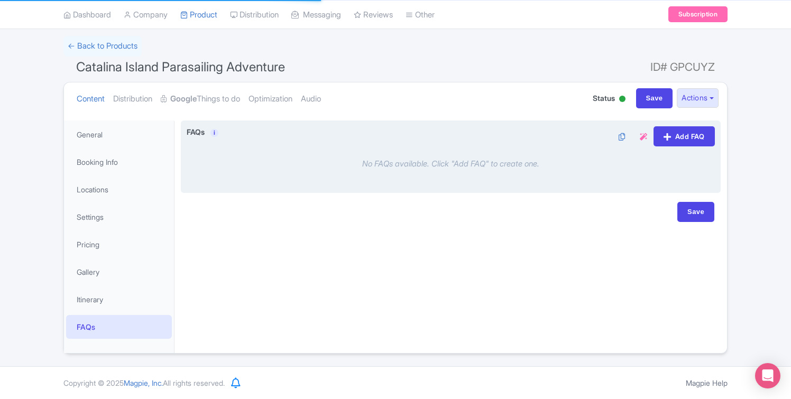
click at [642, 134] on icon at bounding box center [643, 136] width 7 height 7
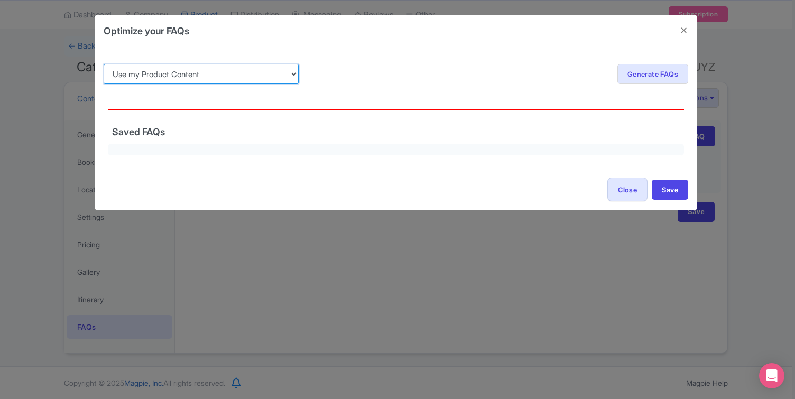
click at [256, 72] on select "Use my Product Content Use my Product Reviews" at bounding box center [201, 74] width 195 height 20
click at [104, 64] on select "Use my Product Content Use my Product Reviews" at bounding box center [201, 74] width 195 height 20
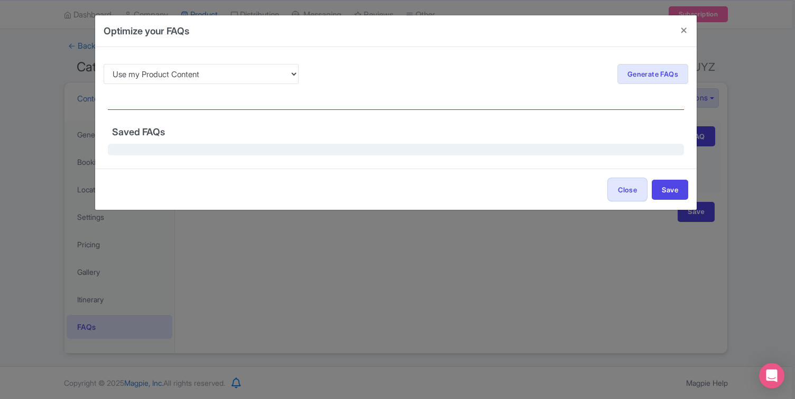
click at [397, 149] on div at bounding box center [396, 150] width 576 height 12
click at [636, 78] on link "Generate FAQs" at bounding box center [653, 74] width 71 height 20
click at [680, 29] on button "Close" at bounding box center [684, 30] width 25 height 30
